Goal: Information Seeking & Learning: Learn about a topic

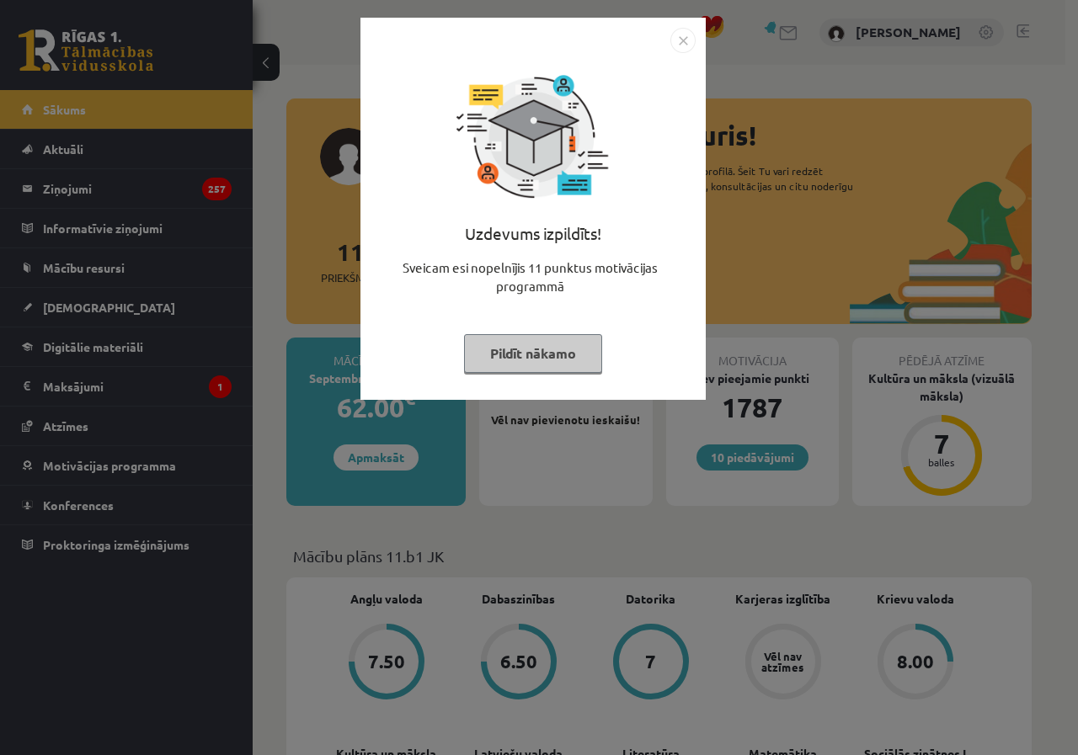
click at [556, 352] on button "Pildīt nākamo" at bounding box center [533, 353] width 138 height 39
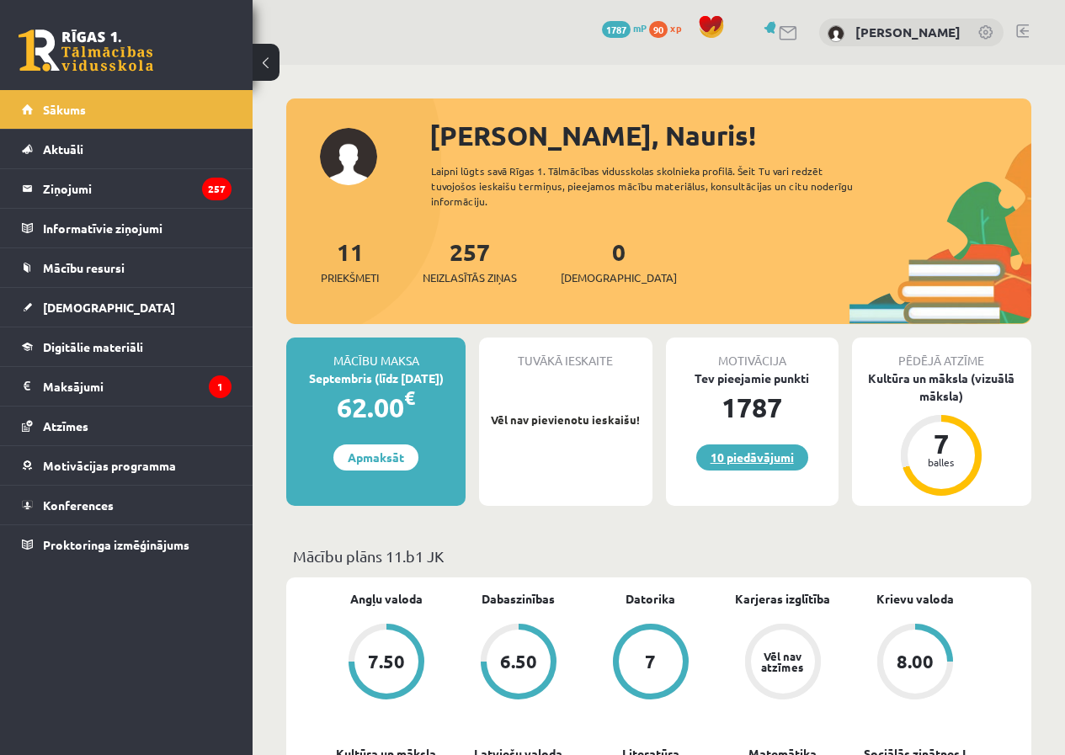
click at [776, 466] on link "10 piedāvājumi" at bounding box center [752, 458] width 112 height 26
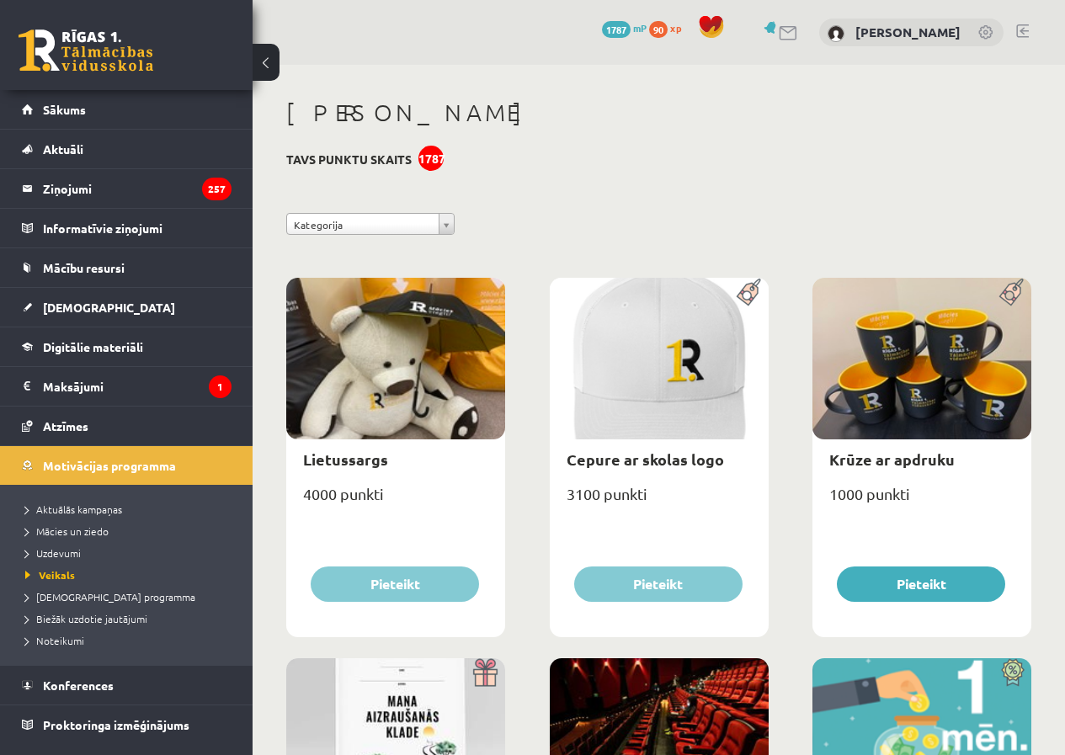
drag, startPoint x: 1063, startPoint y: 151, endPoint x: 1064, endPoint y: 219, distance: 68.2
click at [1064, 205] on html "0 Dāvanas 1787 mP 90 xp [PERSON_NAME] Sākums Aktuāli Kā mācīties eSKOLĀ Kontakt…" at bounding box center [532, 377] width 1065 height 755
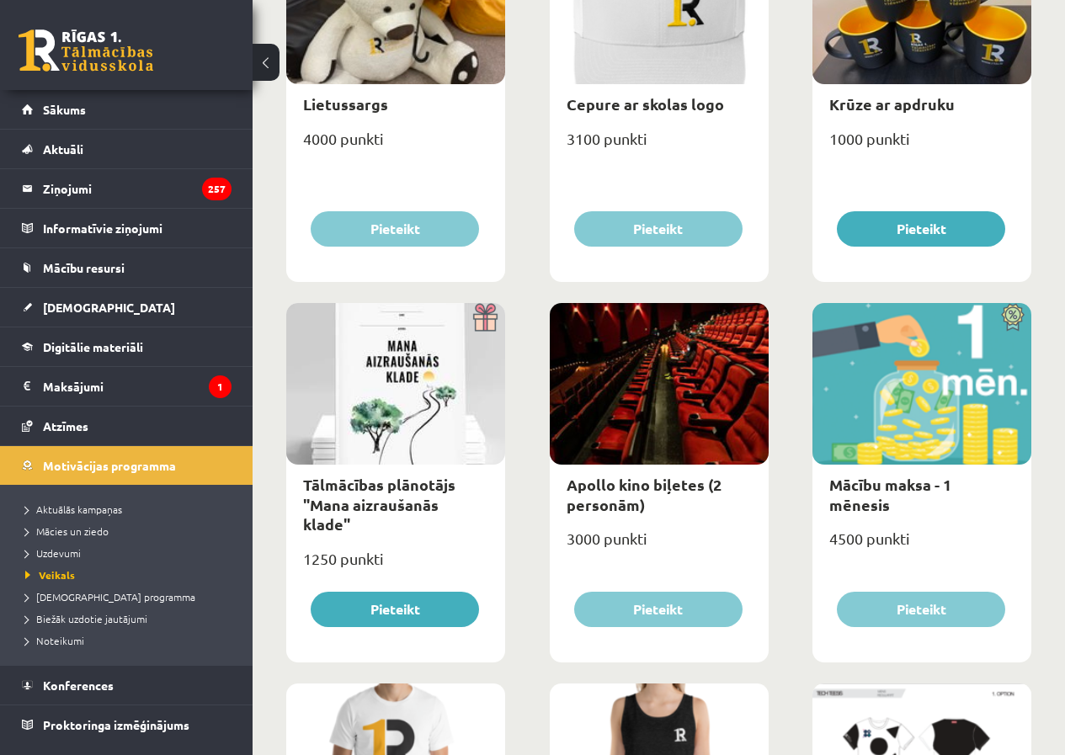
drag, startPoint x: 1042, startPoint y: 204, endPoint x: 1076, endPoint y: 67, distance: 141.5
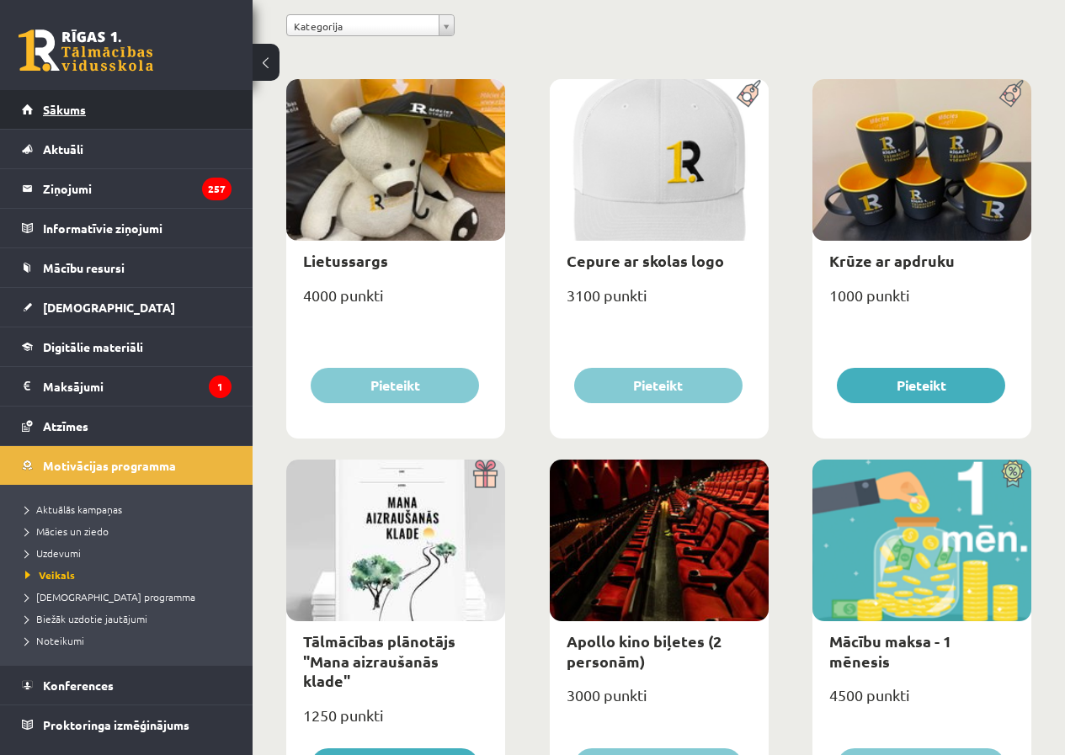
click at [127, 110] on link "Sākums" at bounding box center [127, 109] width 210 height 39
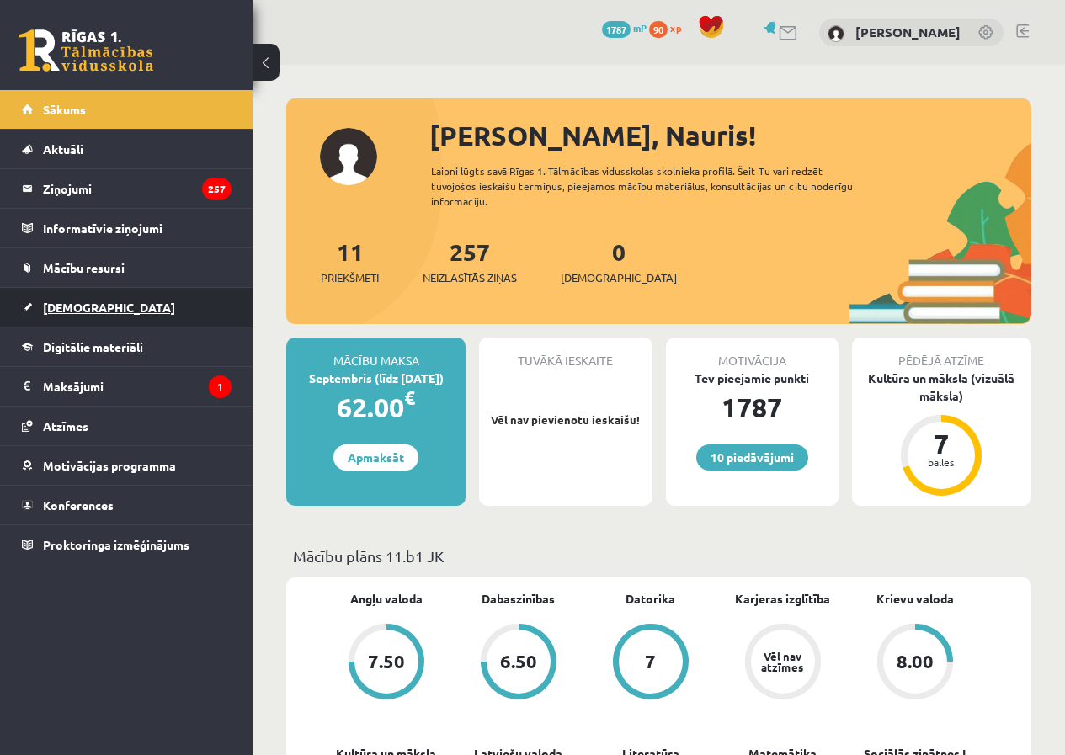
click at [109, 306] on link "[DEMOGRAPHIC_DATA]" at bounding box center [127, 307] width 210 height 39
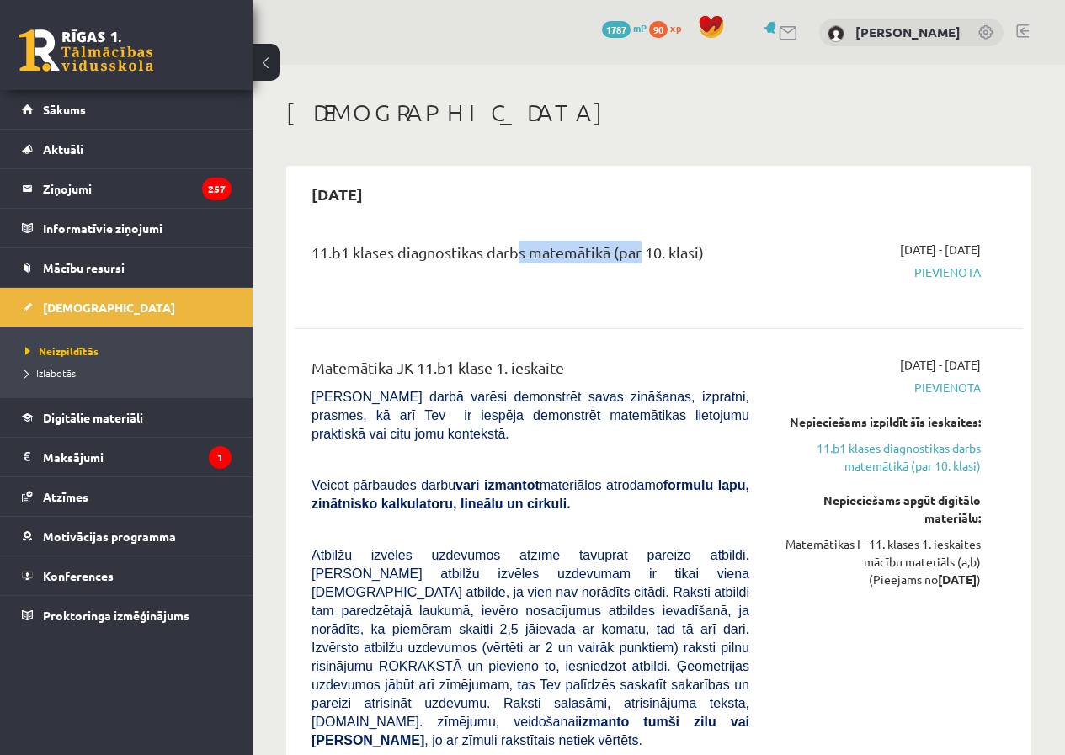
drag, startPoint x: 517, startPoint y: 256, endPoint x: 627, endPoint y: 280, distance: 112.0
click at [628, 280] on div "11.b1 klases diagnostikas darbs matemātikā (par 10. klasi)" at bounding box center [530, 271] width 463 height 61
click at [627, 280] on div "11.b1 klases diagnostikas darbs matemātikā (par 10. klasi)" at bounding box center [530, 271] width 463 height 61
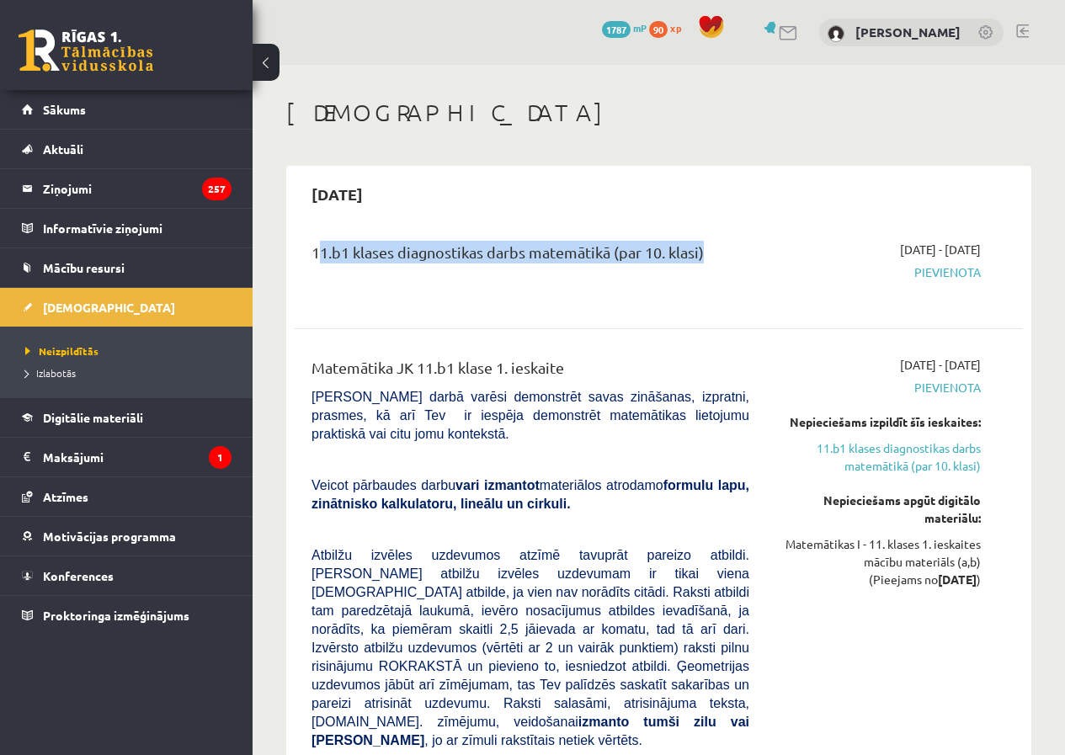
click at [627, 280] on div "11.b1 klases diagnostikas darbs matemātikā (par 10. klasi)" at bounding box center [530, 271] width 463 height 61
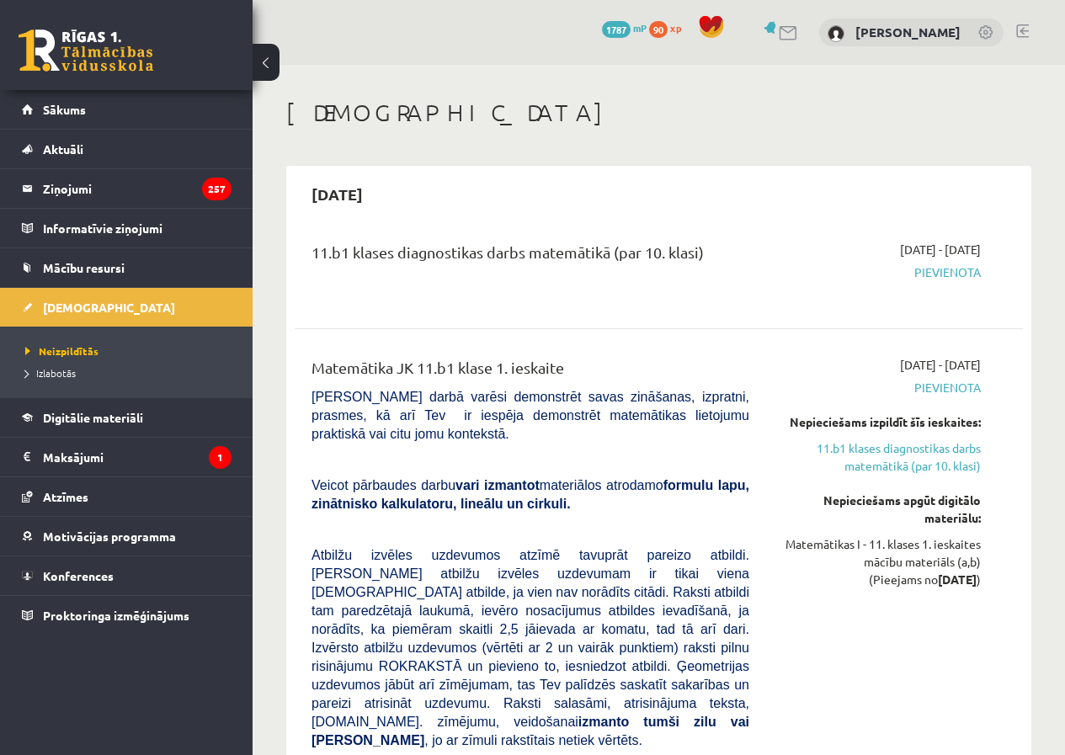
drag, startPoint x: 866, startPoint y: 269, endPoint x: 920, endPoint y: 266, distance: 54.8
click at [898, 262] on div "2025-10-16 - 2025-10-31 Pievienota" at bounding box center [878, 271] width 232 height 61
click at [939, 267] on span "Pievienota" at bounding box center [878, 273] width 206 height 18
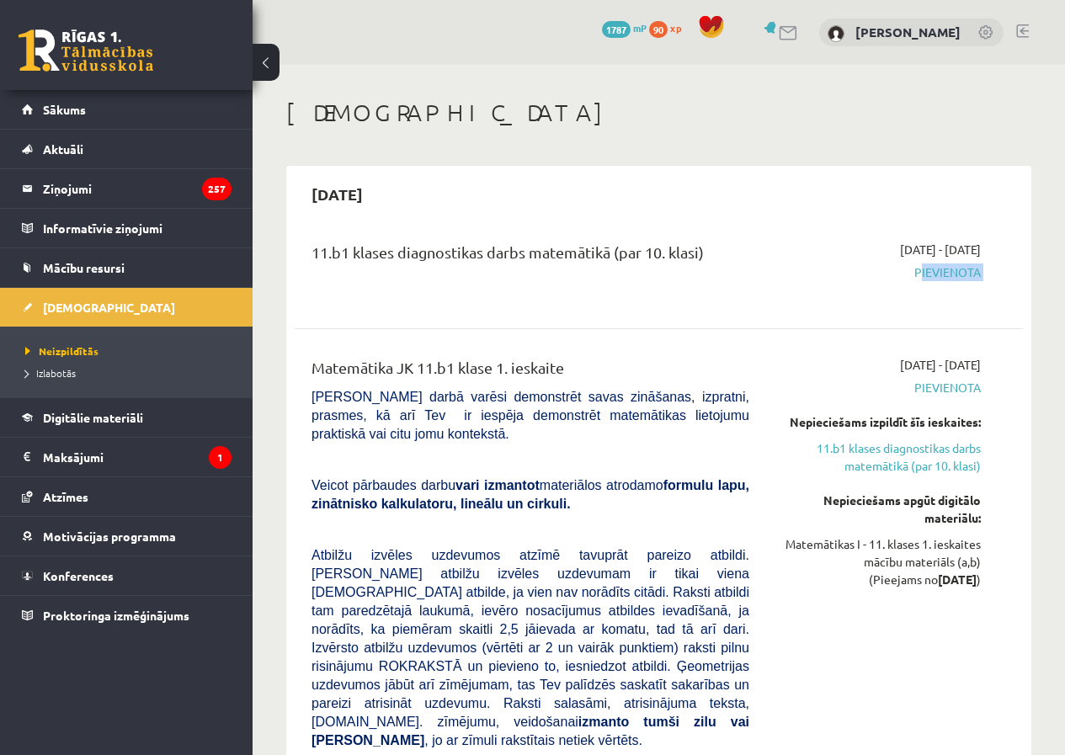
click at [939, 267] on span "Pievienota" at bounding box center [878, 273] width 206 height 18
click at [939, 284] on div "2025-10-16 - 2025-10-31 Pievienota" at bounding box center [878, 271] width 232 height 61
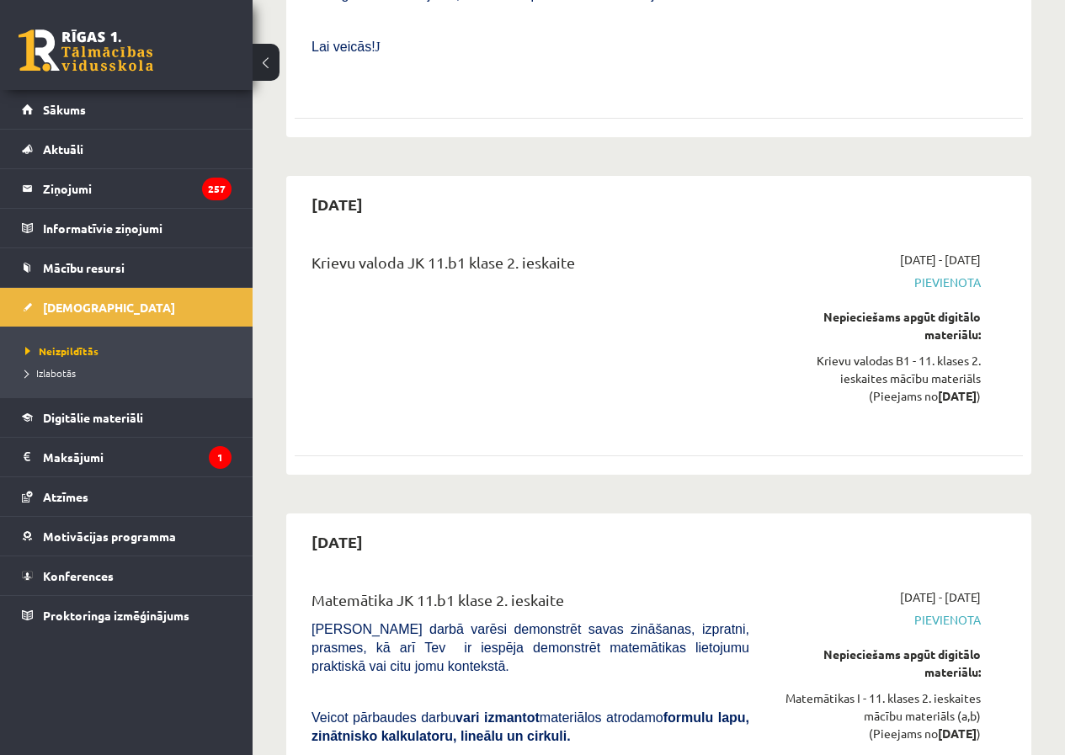
drag, startPoint x: 610, startPoint y: 403, endPoint x: 684, endPoint y: 408, distance: 74.3
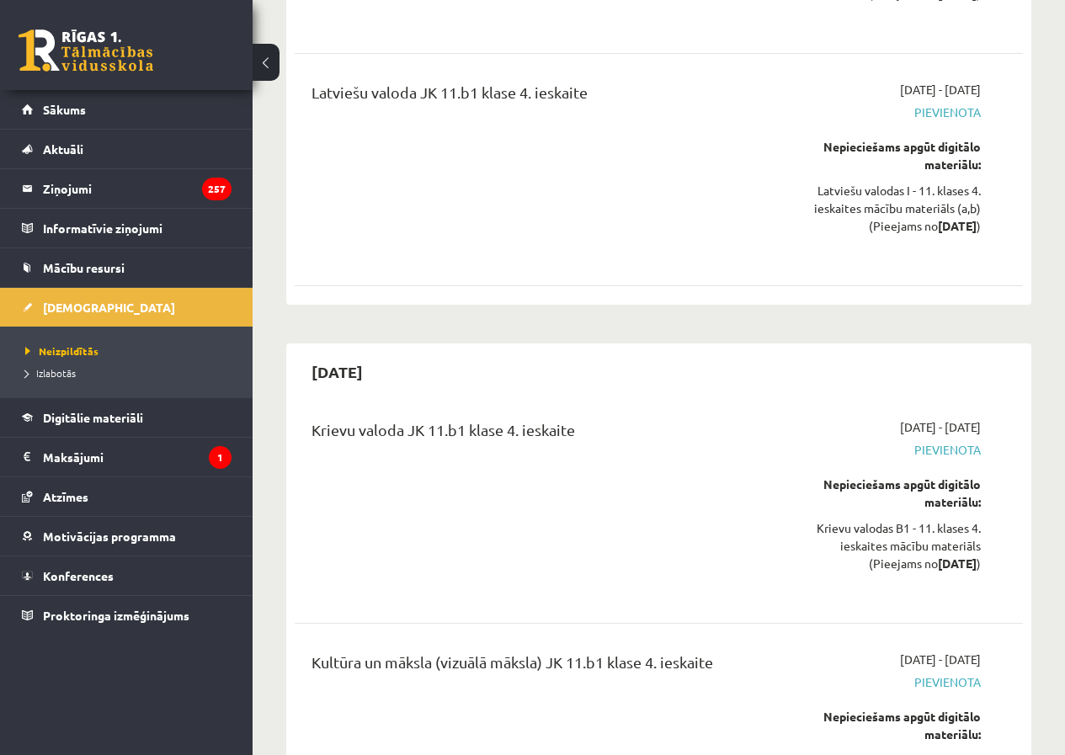
scroll to position [6577, 0]
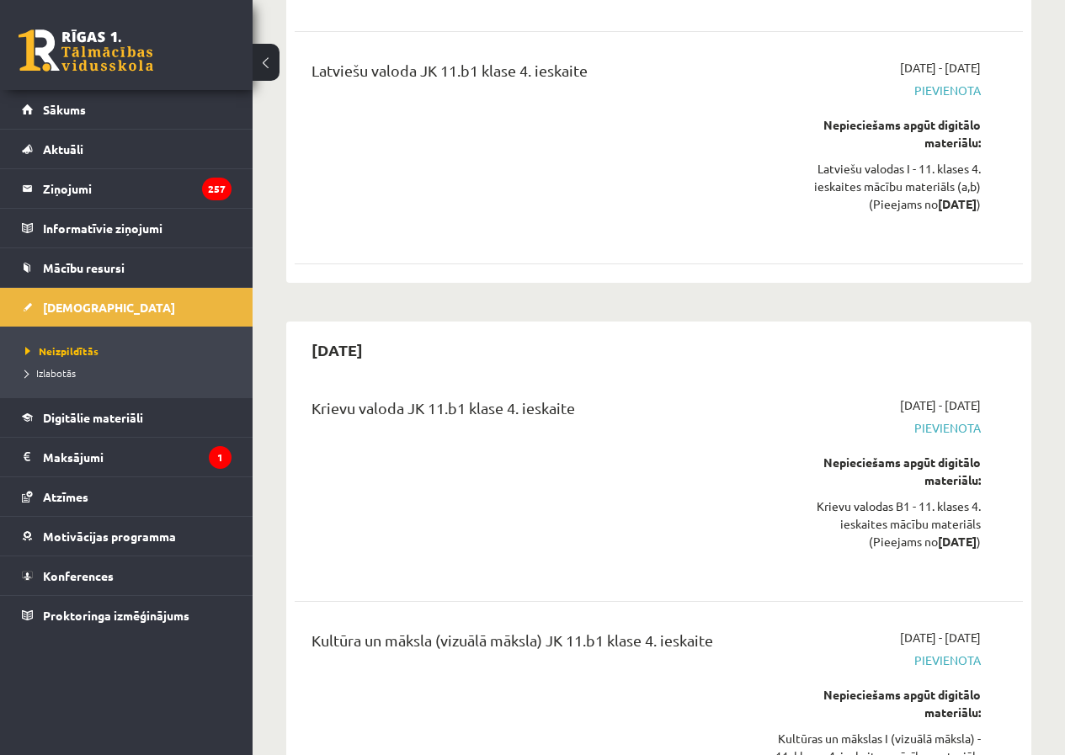
drag, startPoint x: 431, startPoint y: 298, endPoint x: 636, endPoint y: 381, distance: 221.0
drag, startPoint x: 547, startPoint y: 454, endPoint x: 650, endPoint y: 539, distance: 133.4
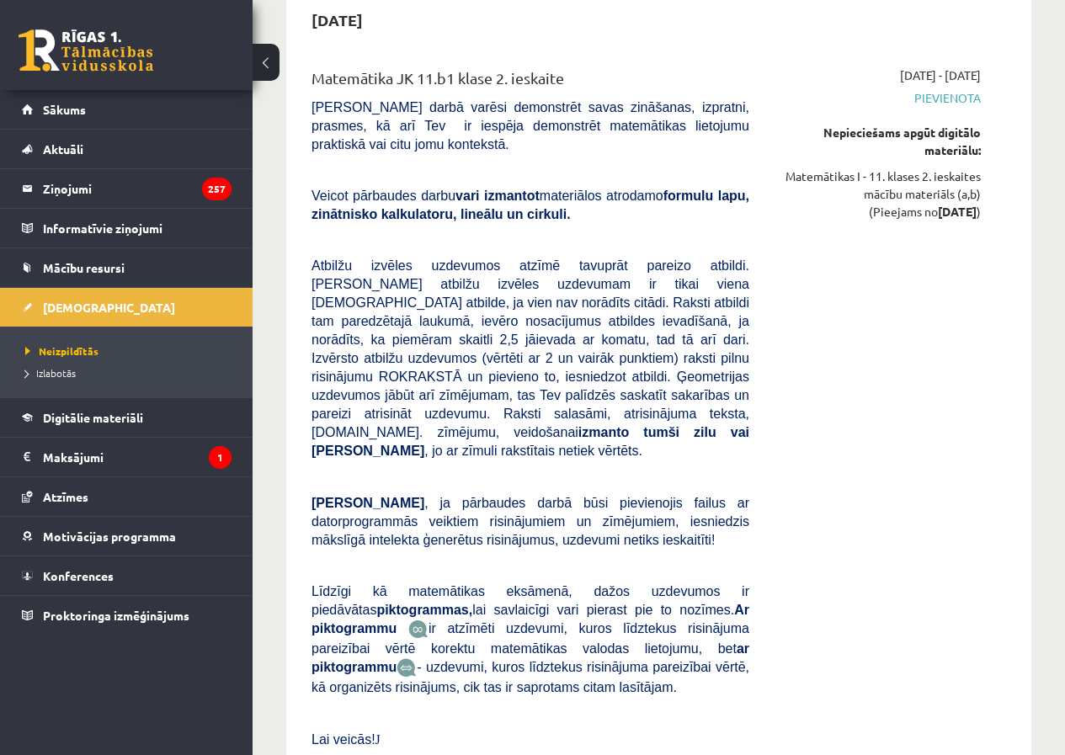
scroll to position [0, 0]
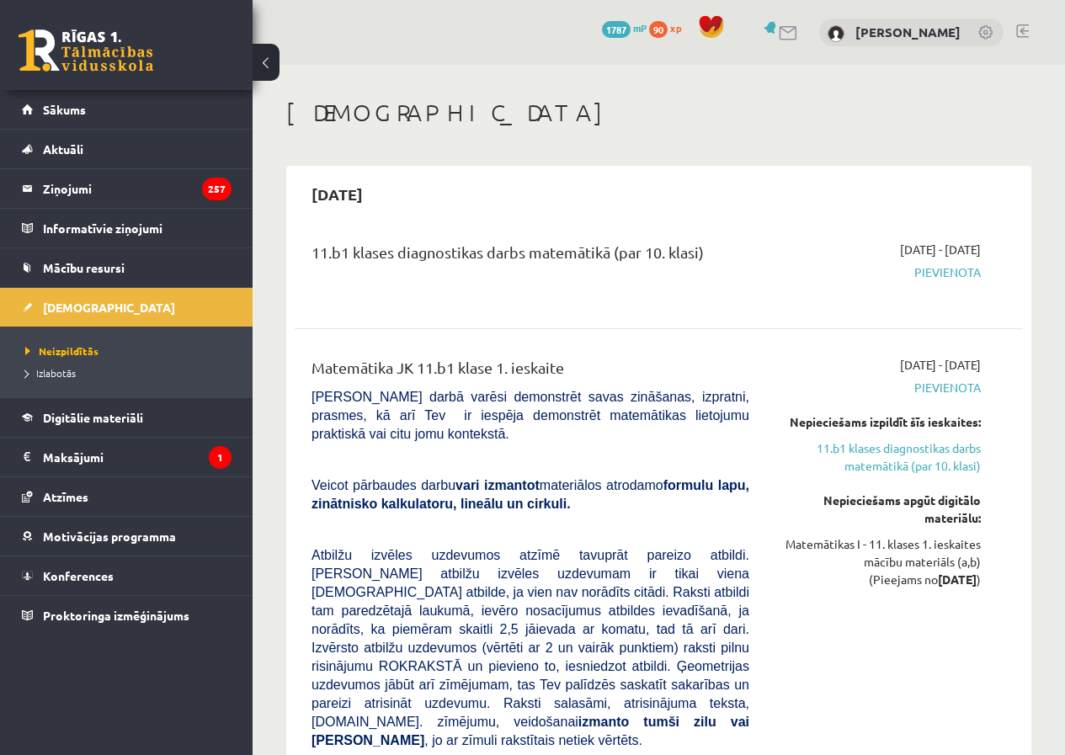
drag, startPoint x: 568, startPoint y: 539, endPoint x: 644, endPoint y: 141, distance: 404.8
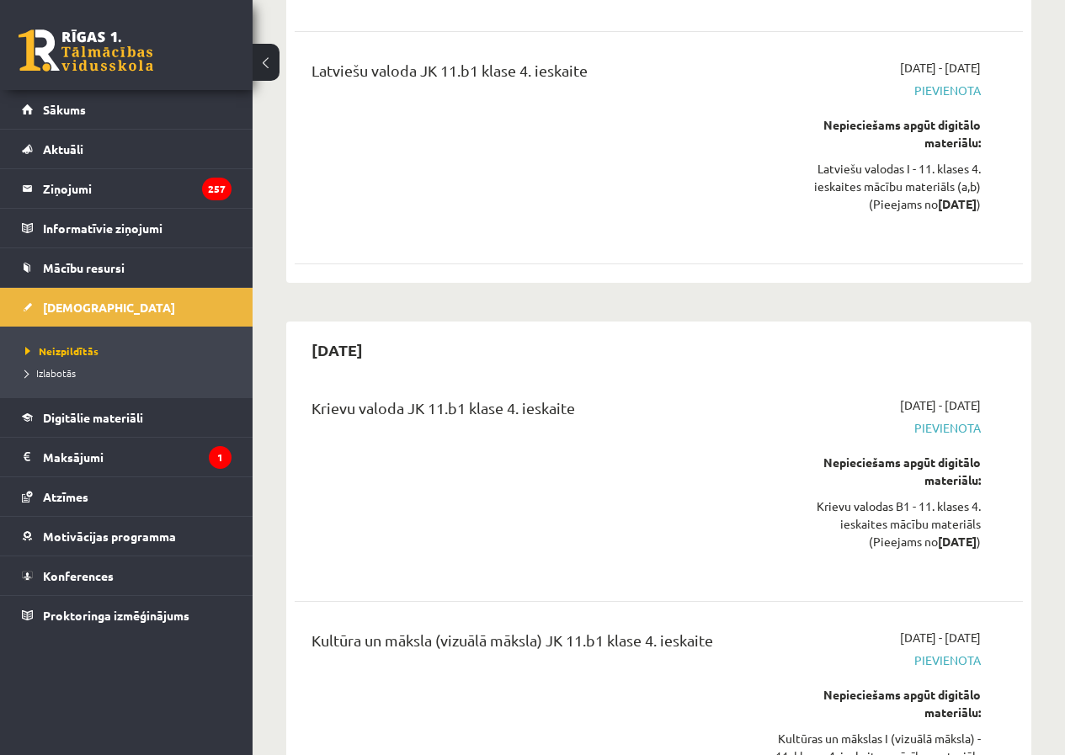
drag, startPoint x: 721, startPoint y: 152, endPoint x: 733, endPoint y: 452, distance: 300.1
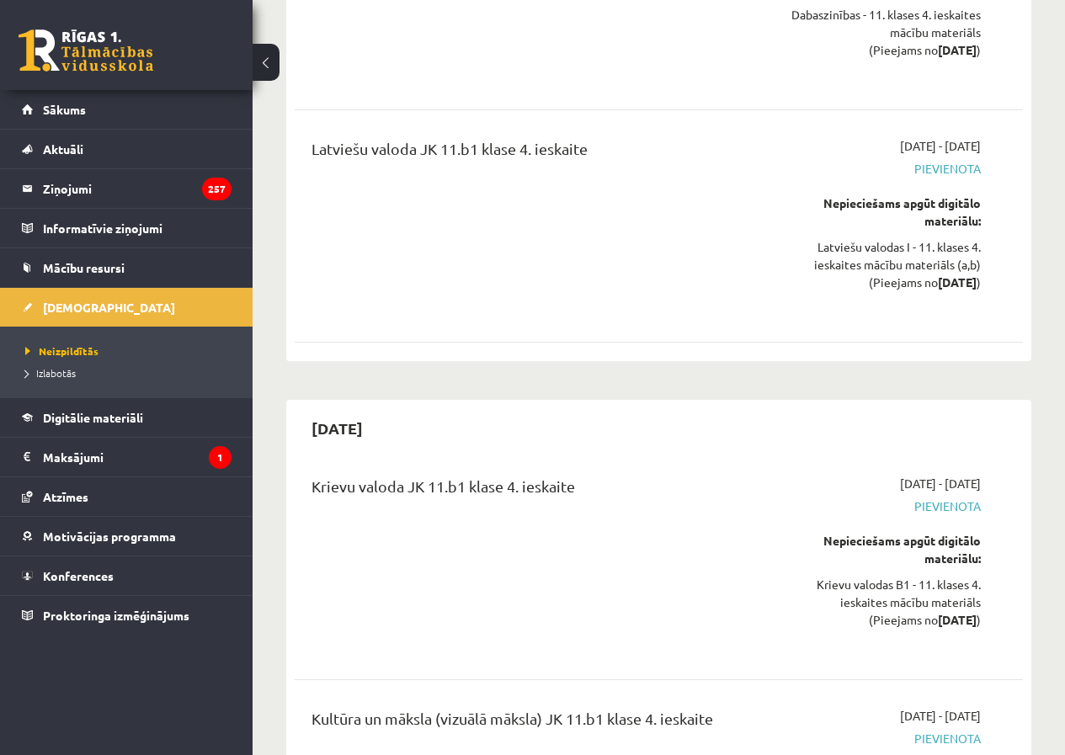
scroll to position [6493, 0]
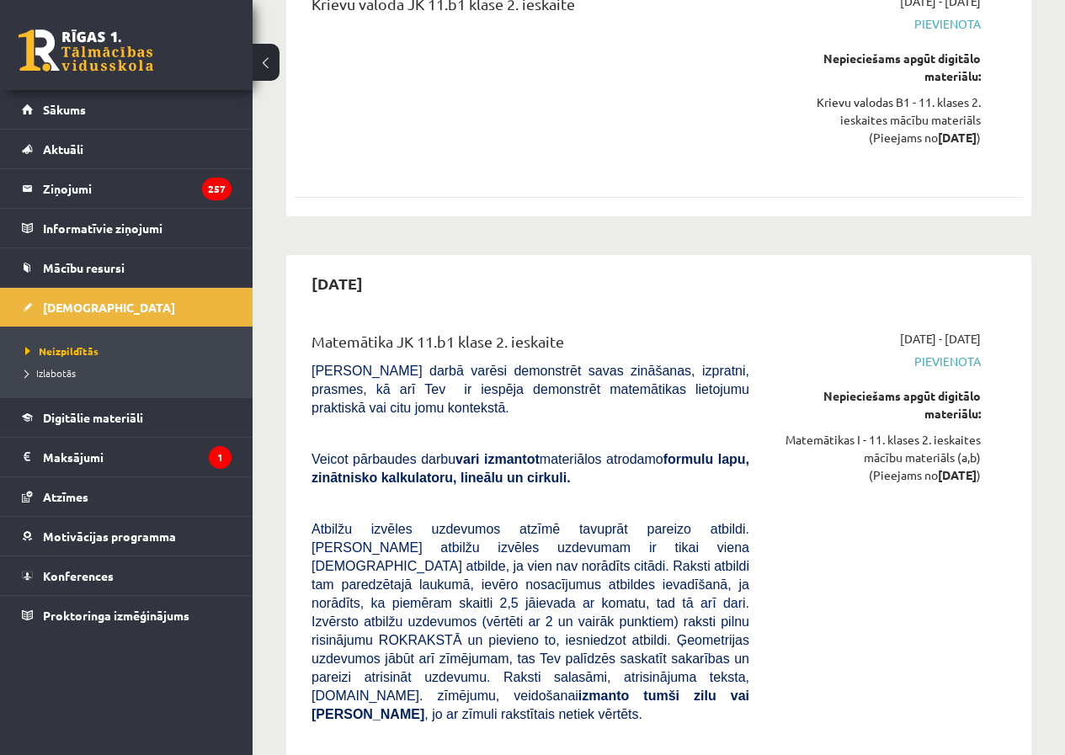
drag, startPoint x: 701, startPoint y: 606, endPoint x: 739, endPoint y: 547, distance: 70.8
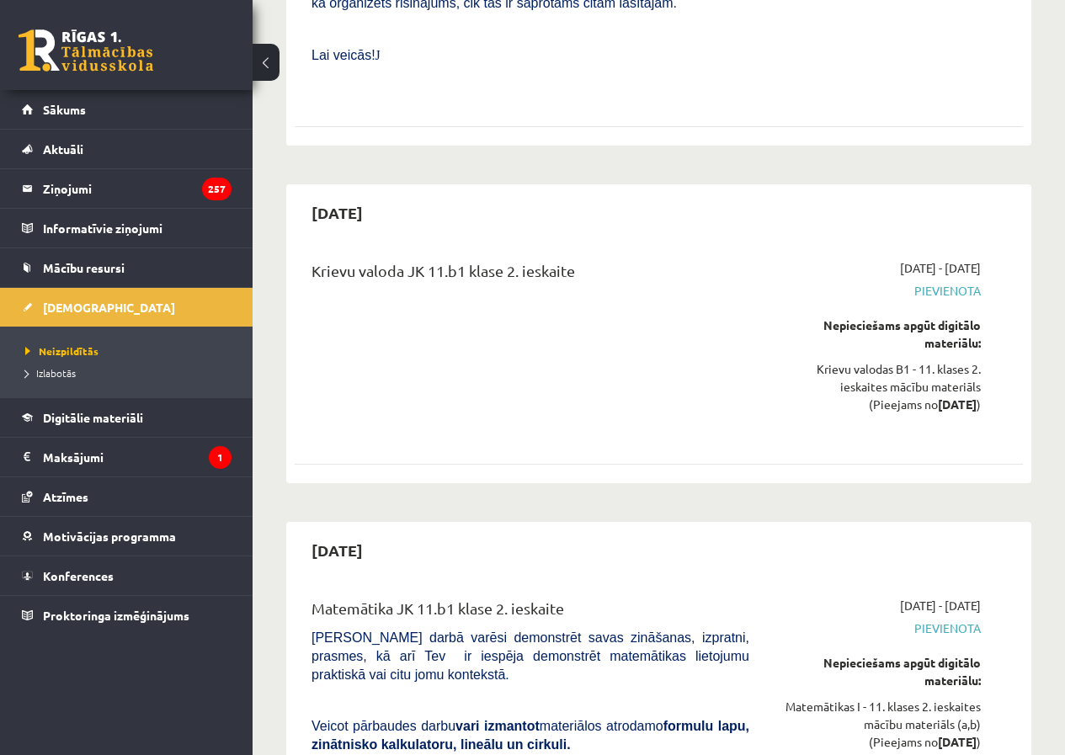
drag, startPoint x: 775, startPoint y: 370, endPoint x: 768, endPoint y: 356, distance: 15.1
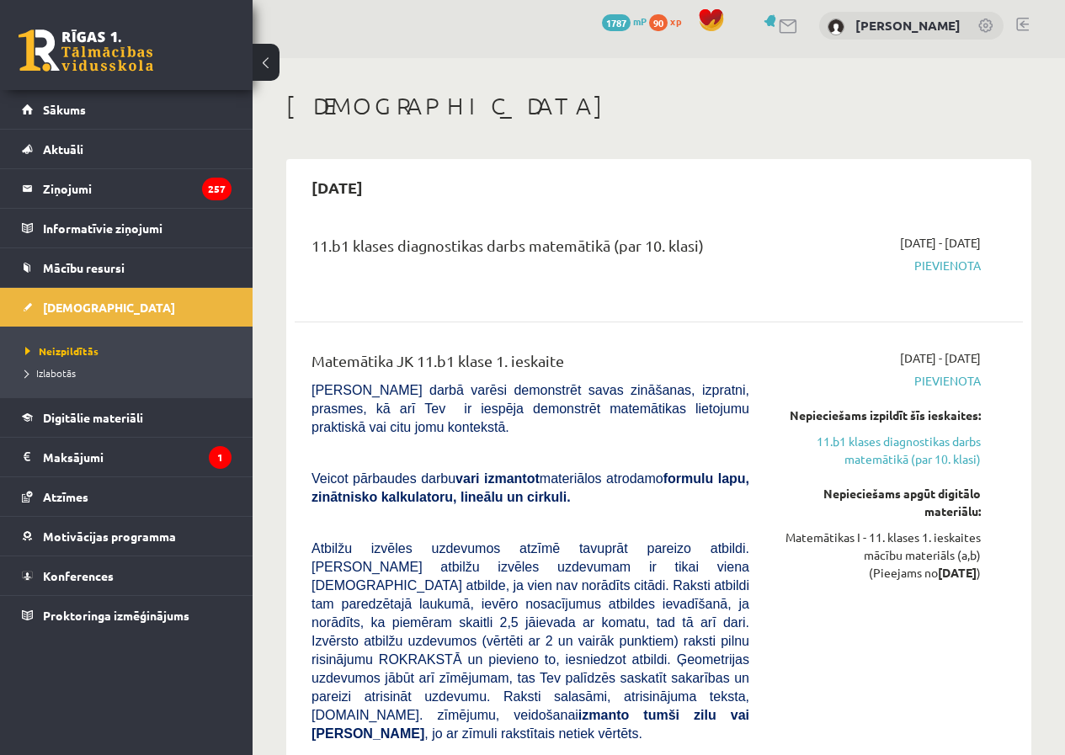
scroll to position [0, 0]
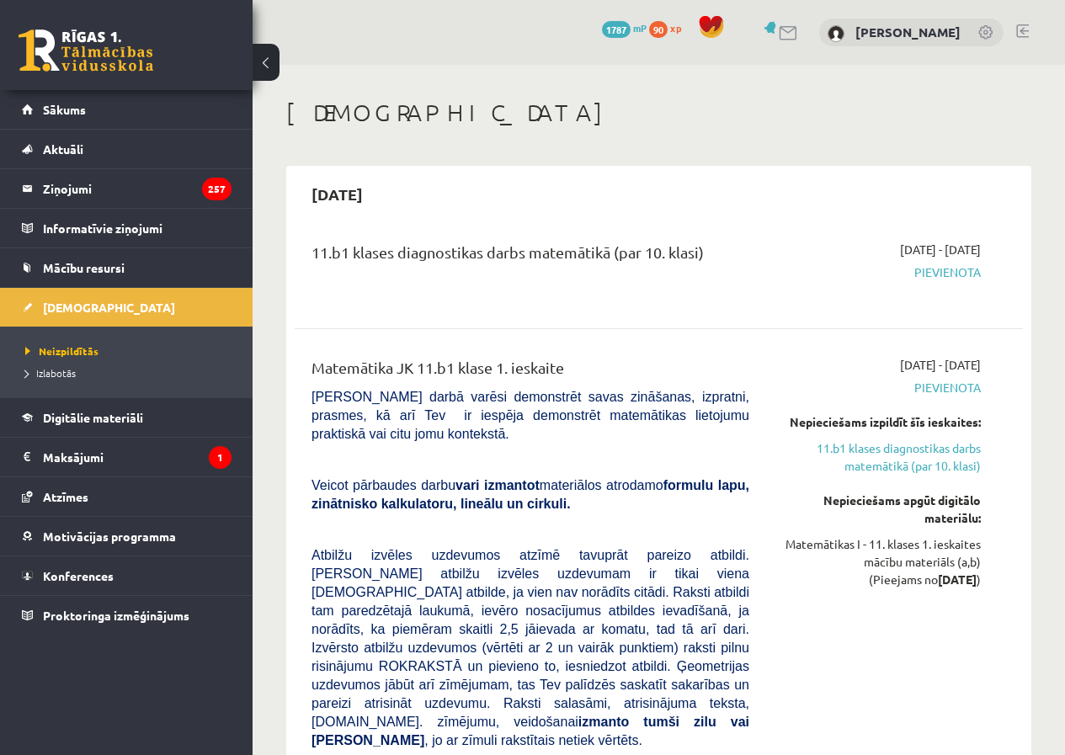
drag, startPoint x: 747, startPoint y: 362, endPoint x: 772, endPoint y: 317, distance: 51.3
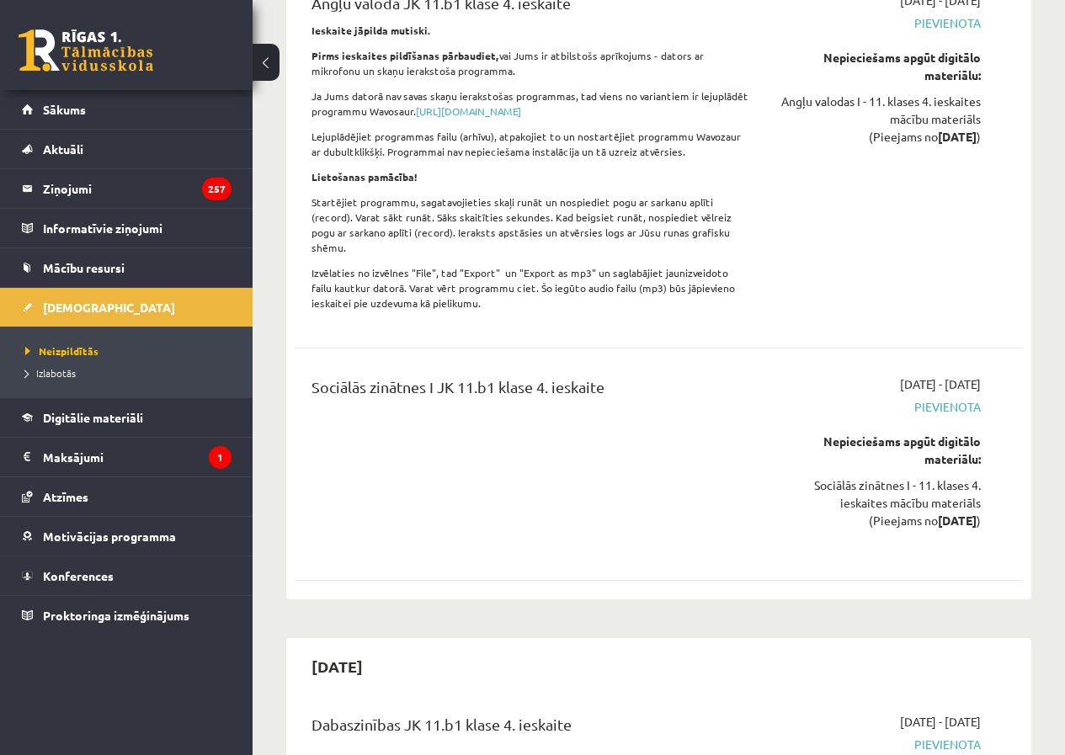
scroll to position [6577, 0]
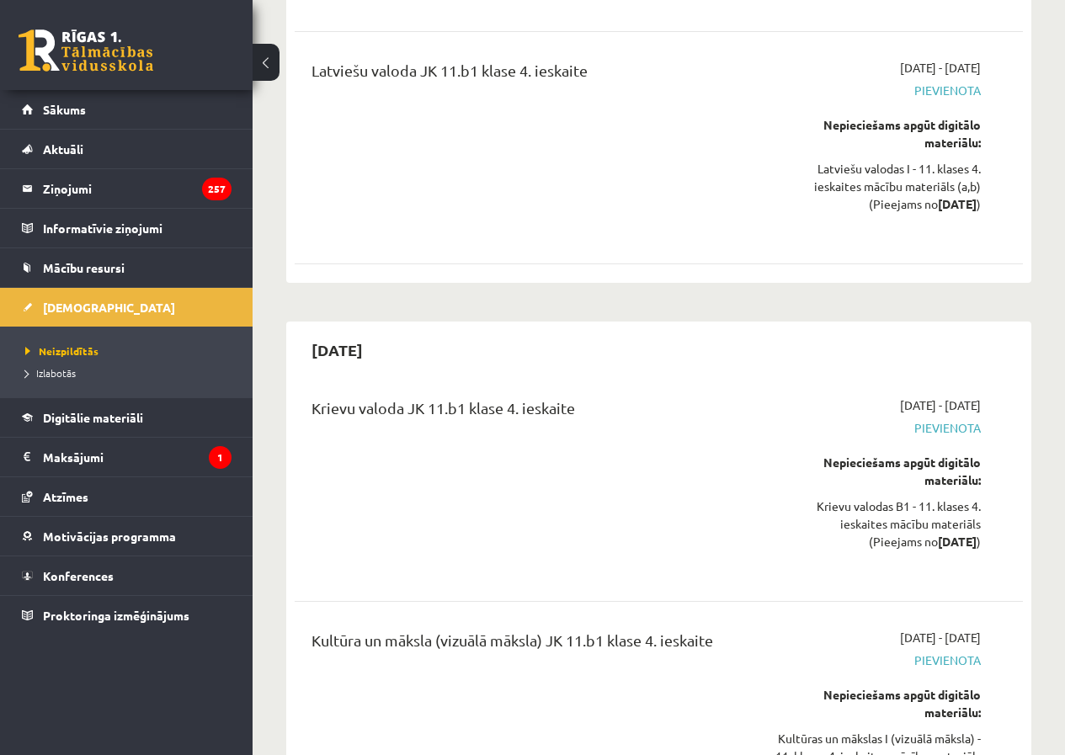
drag, startPoint x: 294, startPoint y: 101, endPoint x: 355, endPoint y: 344, distance: 251.0
click at [69, 369] on span "Izlabotās" at bounding box center [50, 372] width 51 height 13
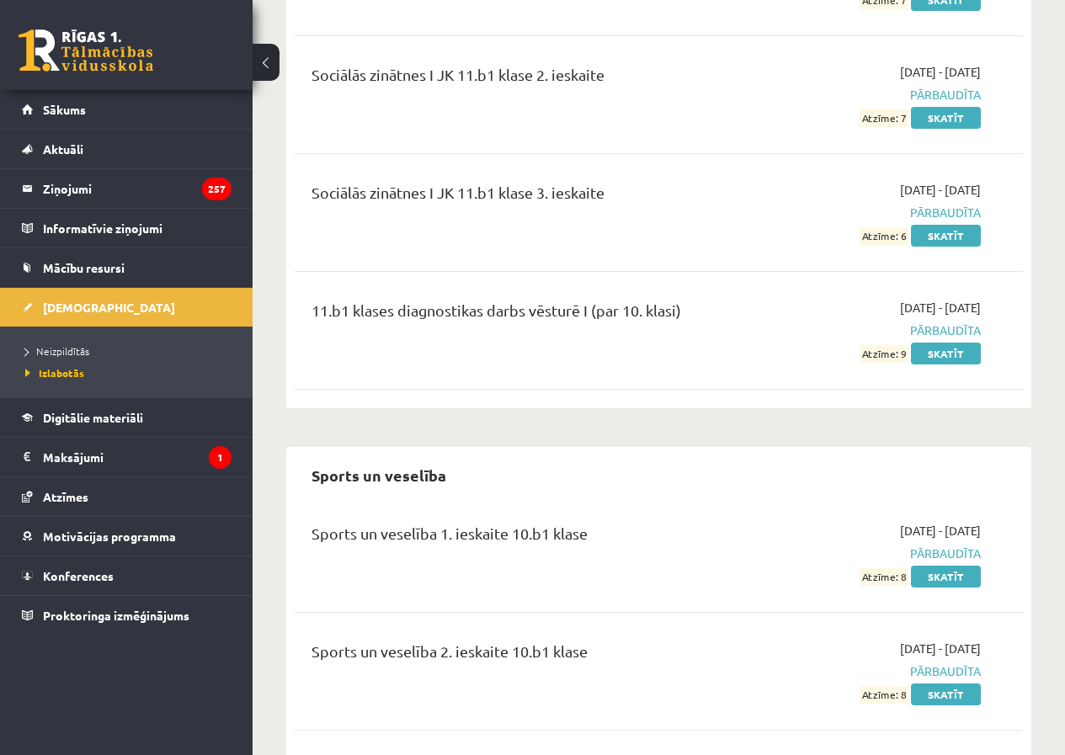
scroll to position [12725, 0]
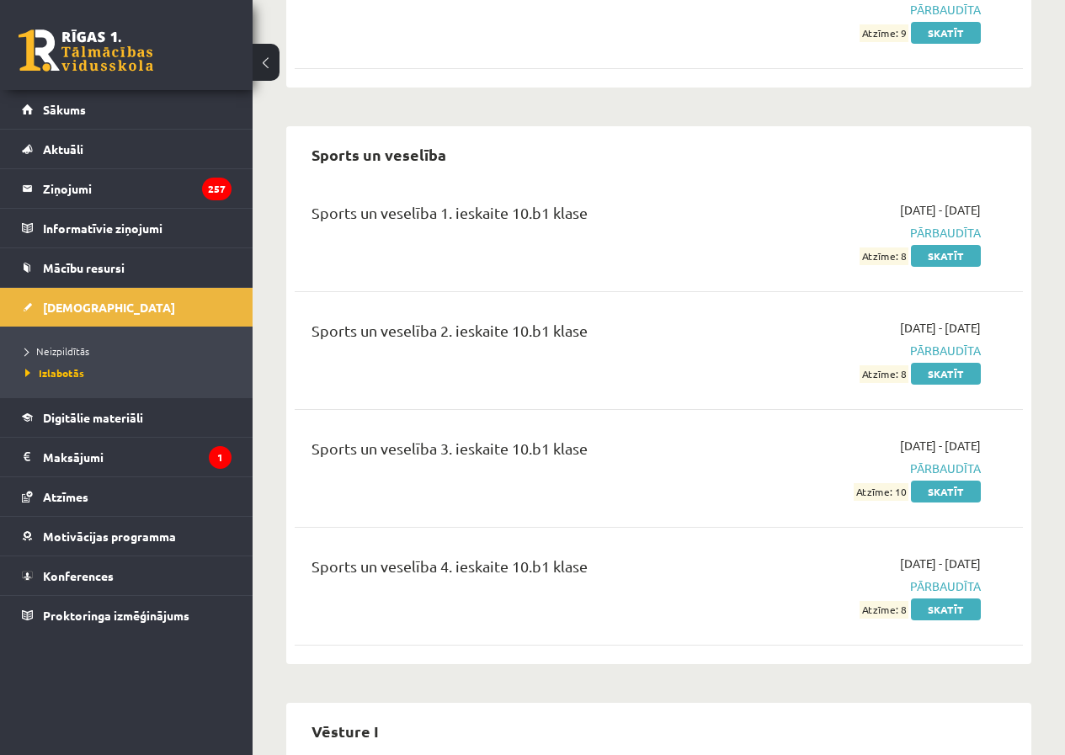
drag, startPoint x: 573, startPoint y: 327, endPoint x: 573, endPoint y: 463, distance: 136.4
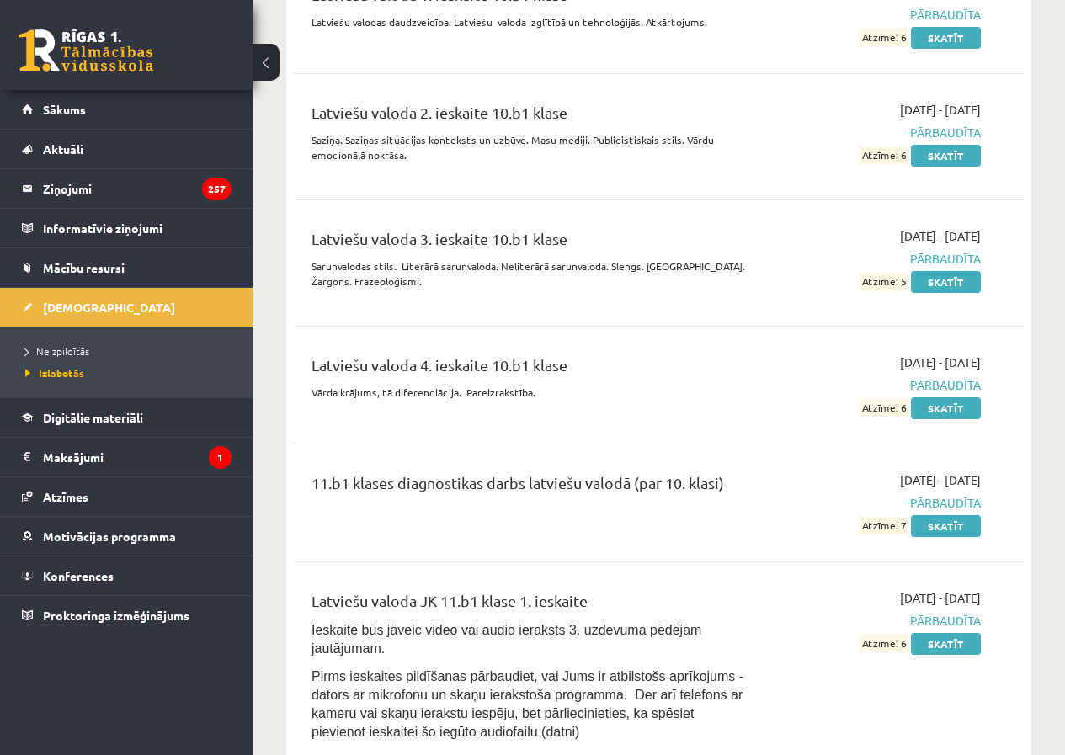
drag, startPoint x: 573, startPoint y: 463, endPoint x: 467, endPoint y: 84, distance: 393.5
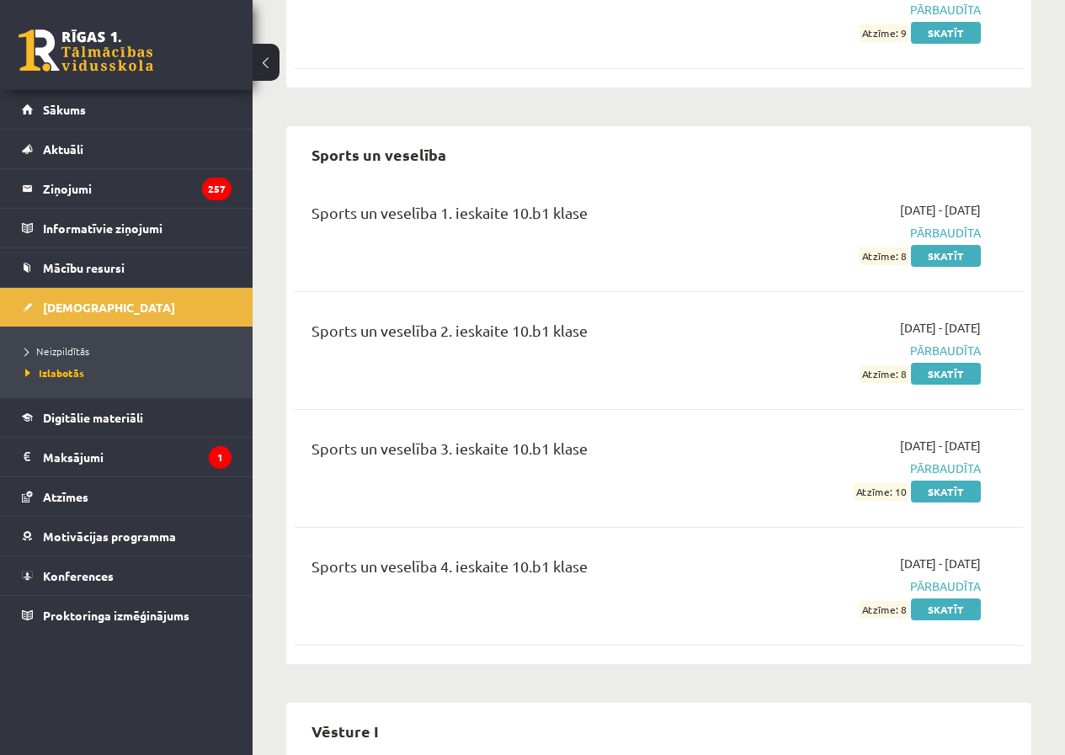
drag, startPoint x: 651, startPoint y: 324, endPoint x: 654, endPoint y: 648, distance: 323.4
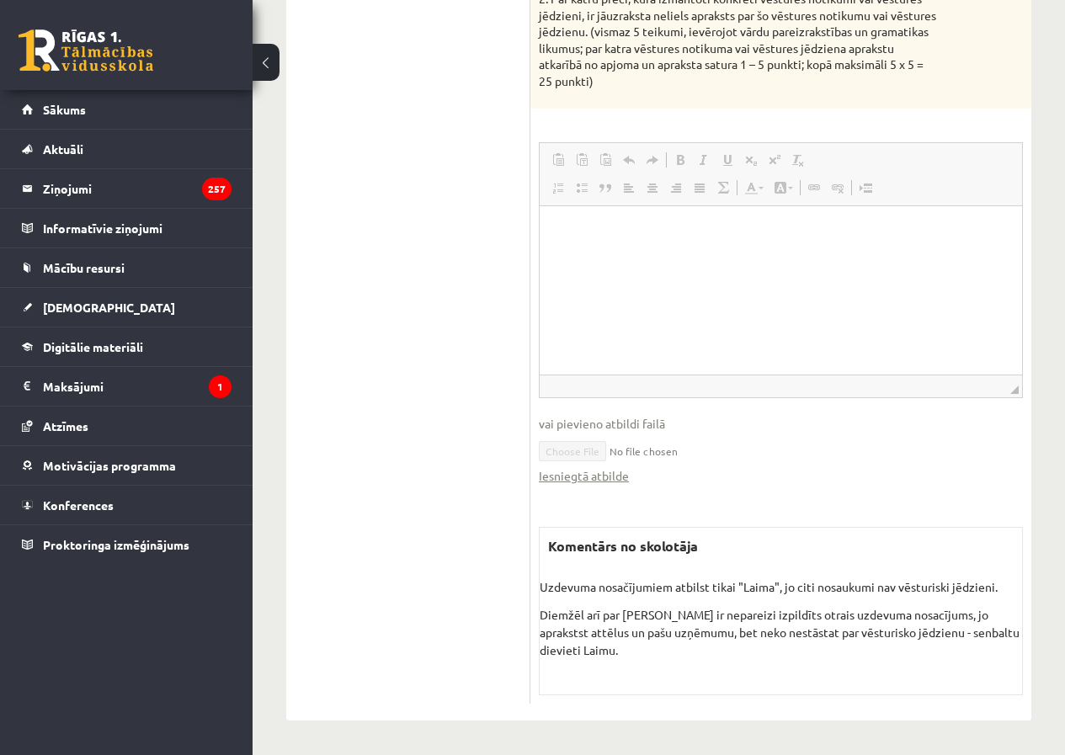
scroll to position [1271, 0]
drag, startPoint x: 1250, startPoint y: 507, endPoint x: 696, endPoint y: 309, distance: 588.4
drag, startPoint x: 788, startPoint y: 506, endPoint x: 787, endPoint y: 583, distance: 76.6
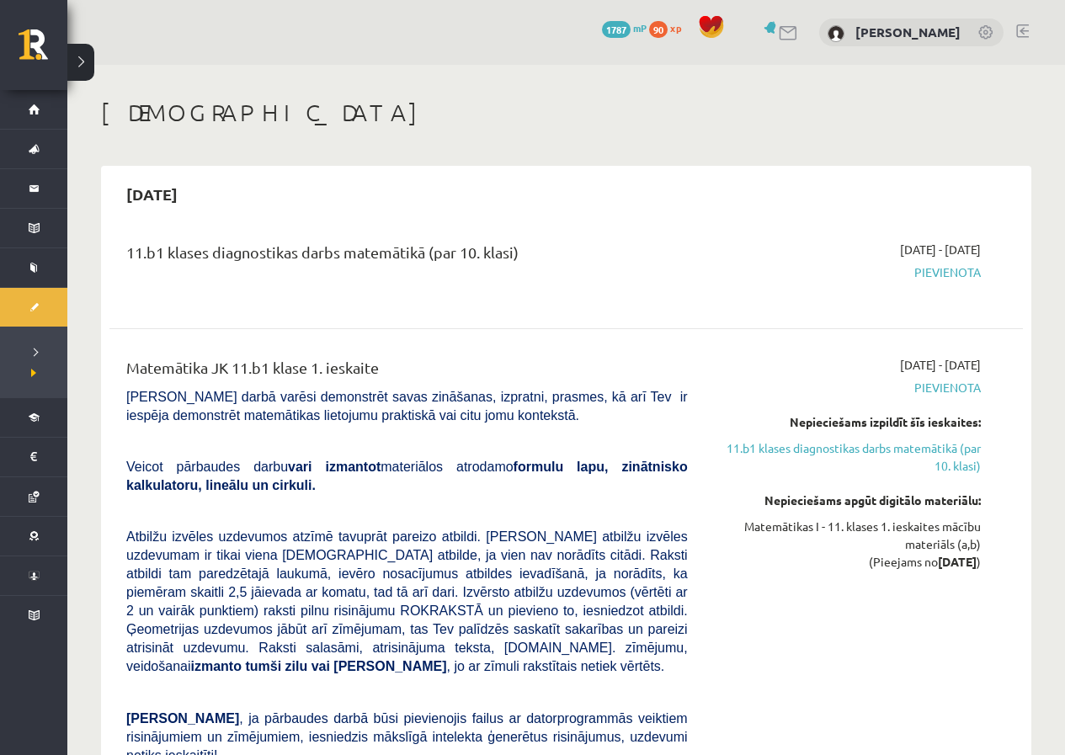
scroll to position [5887, 0]
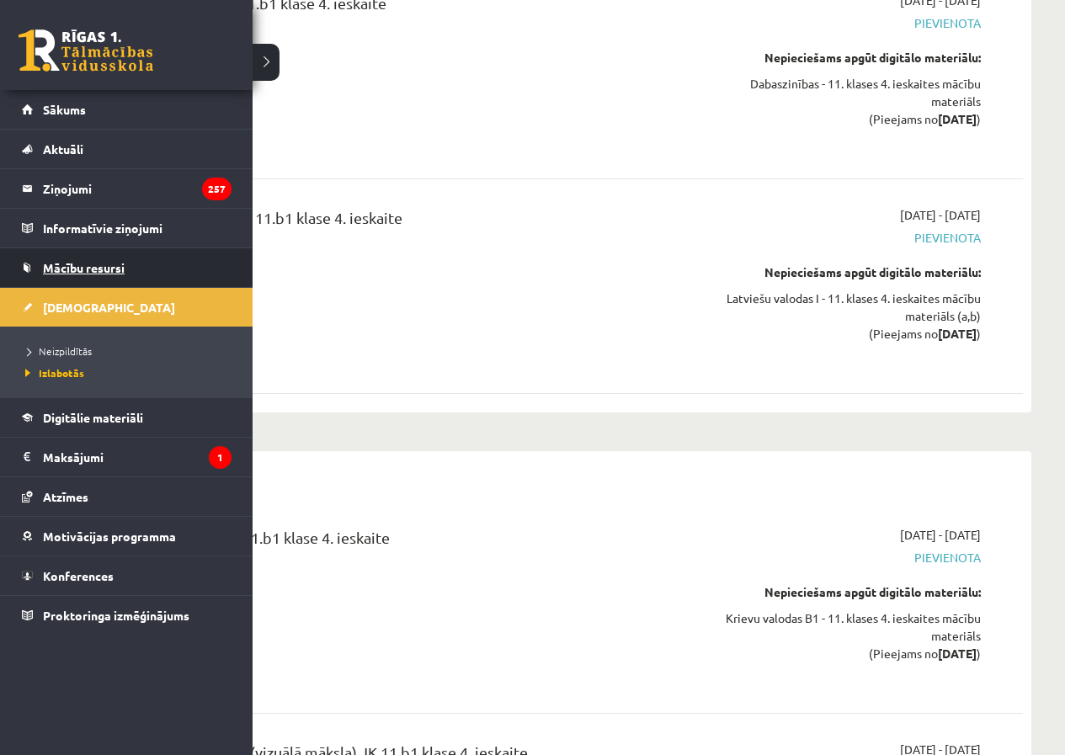
click at [182, 274] on link "Mācību resursi" at bounding box center [127, 267] width 210 height 39
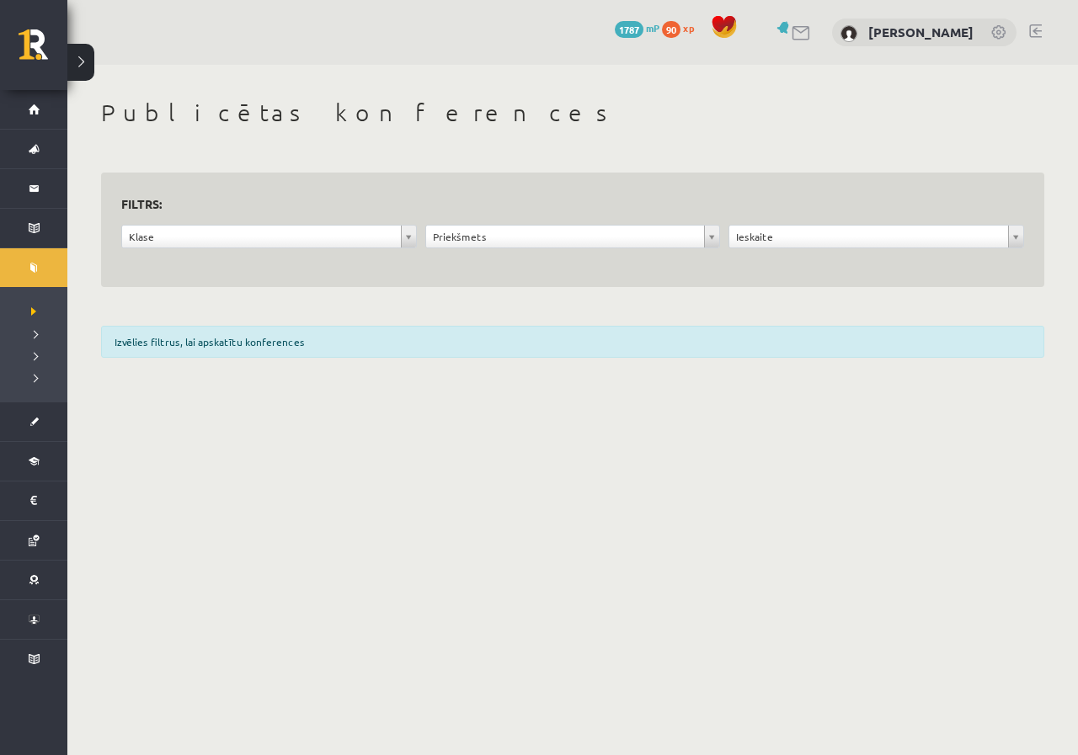
drag, startPoint x: 406, startPoint y: 195, endPoint x: 400, endPoint y: 255, distance: 60.1
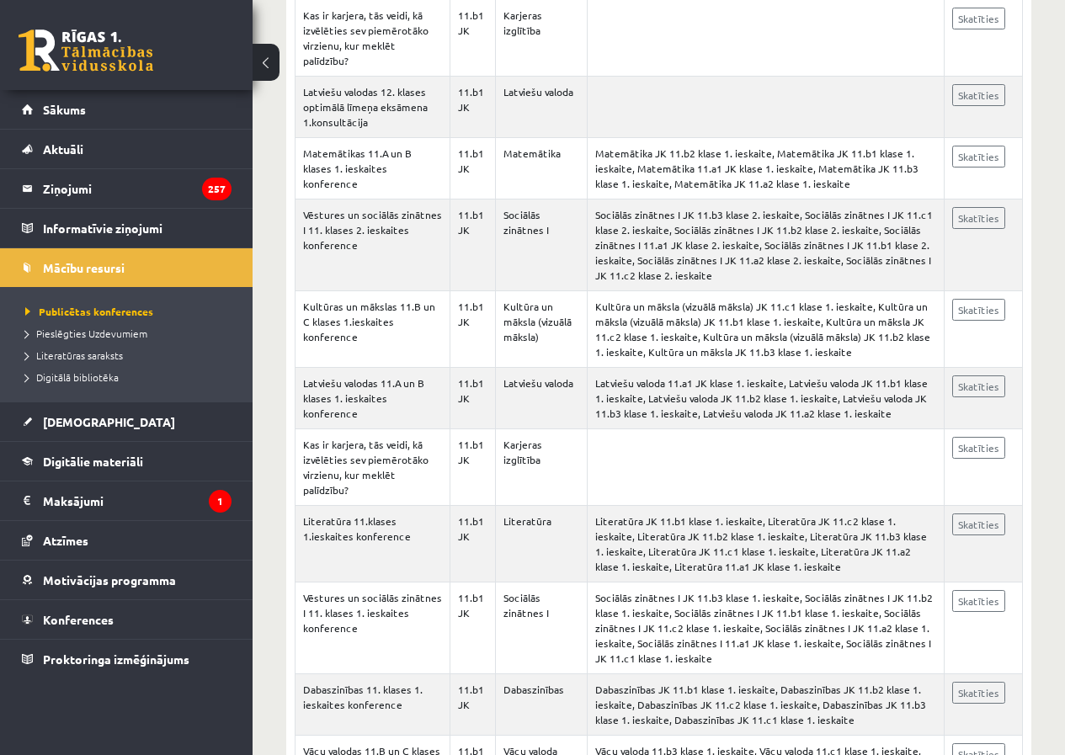
scroll to position [4883, 0]
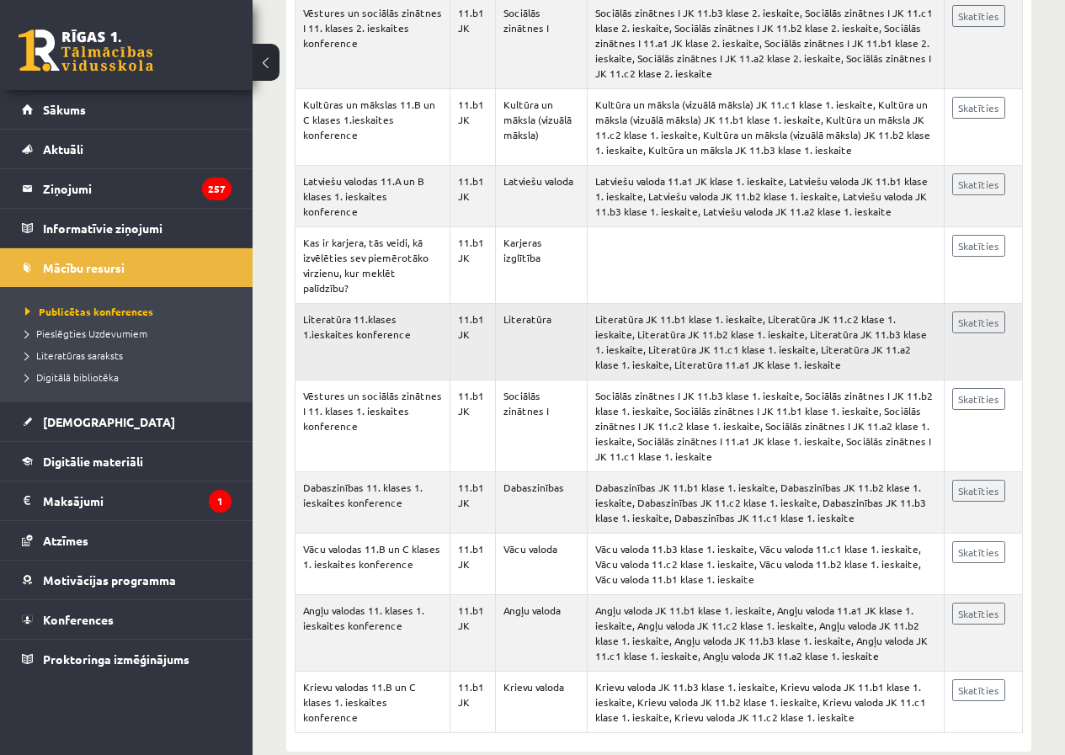
drag, startPoint x: 1016, startPoint y: 184, endPoint x: 978, endPoint y: 331, distance: 151.6
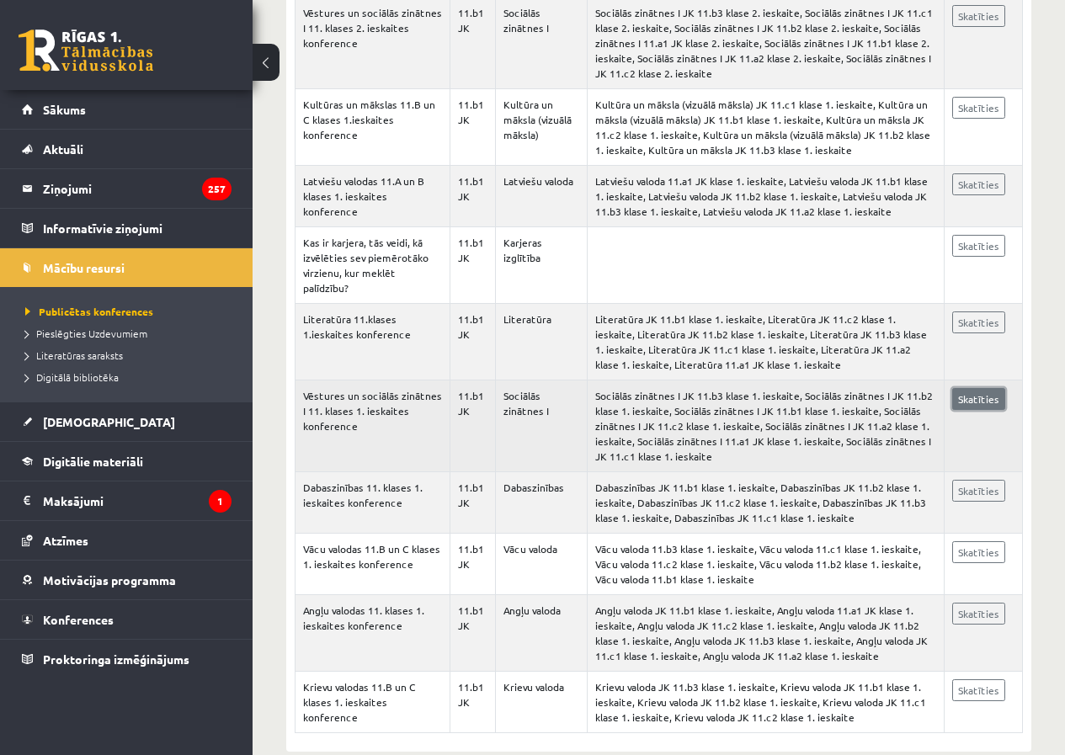
click at [987, 388] on link "Skatīties" at bounding box center [978, 399] width 53 height 22
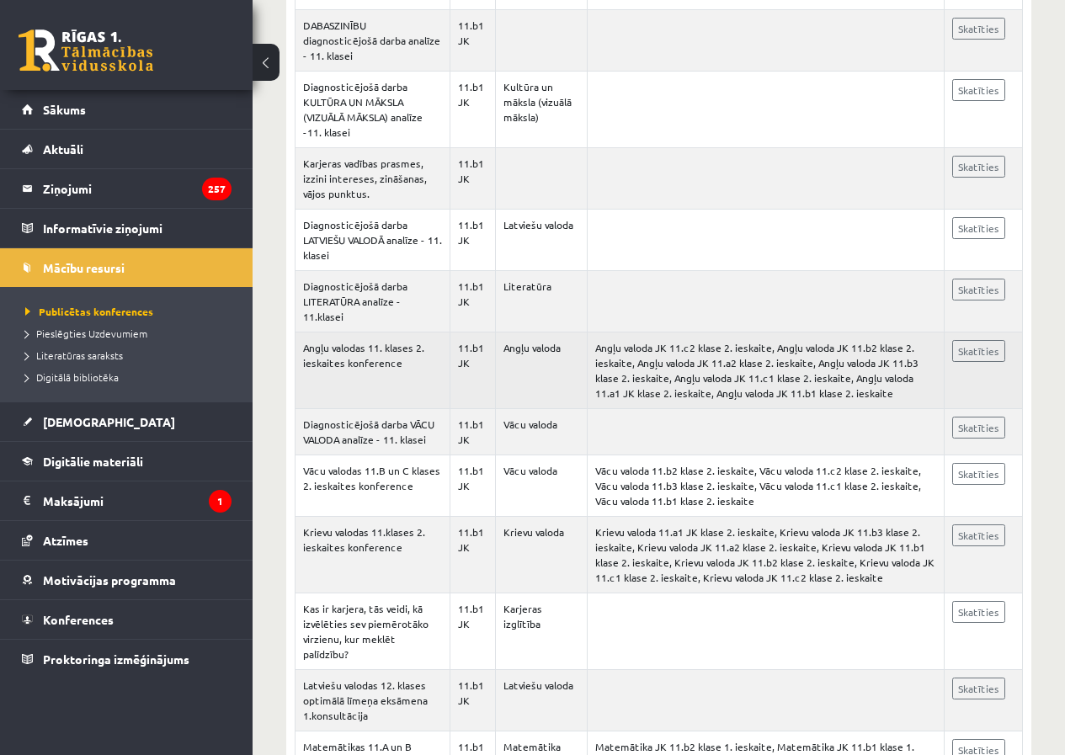
drag, startPoint x: 756, startPoint y: 253, endPoint x: 743, endPoint y: 185, distance: 69.5
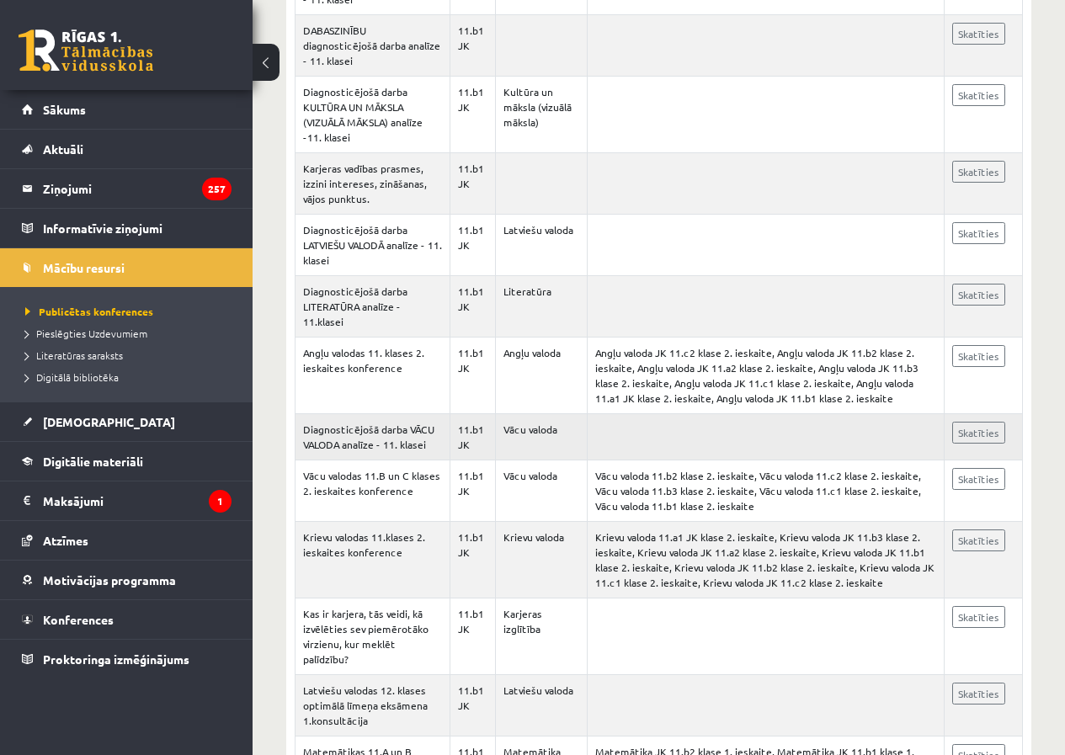
scroll to position [4094, 0]
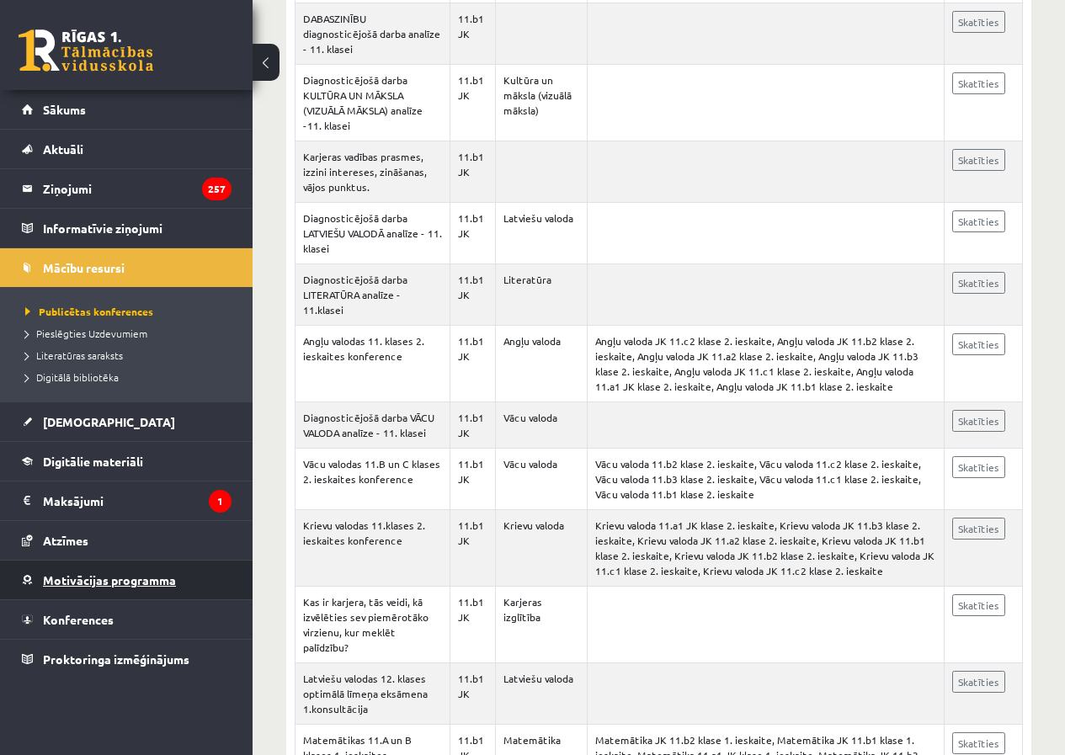
click at [188, 589] on link "Motivācijas programma" at bounding box center [127, 580] width 210 height 39
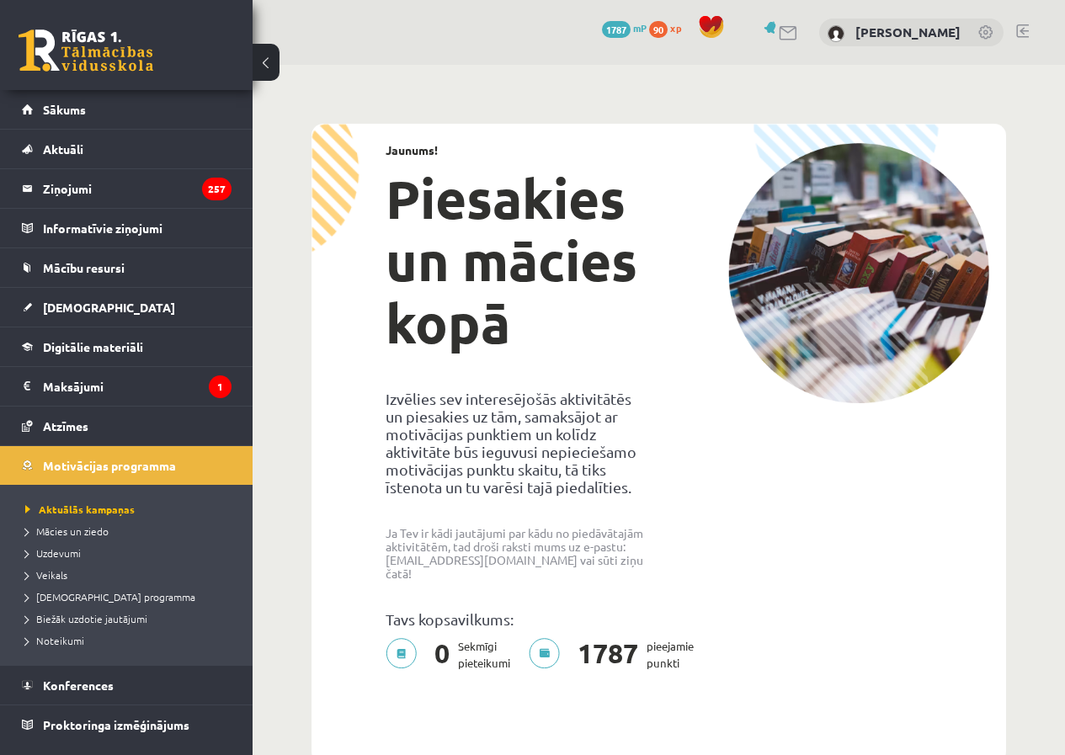
drag, startPoint x: 690, startPoint y: 586, endPoint x: 666, endPoint y: 456, distance: 132.6
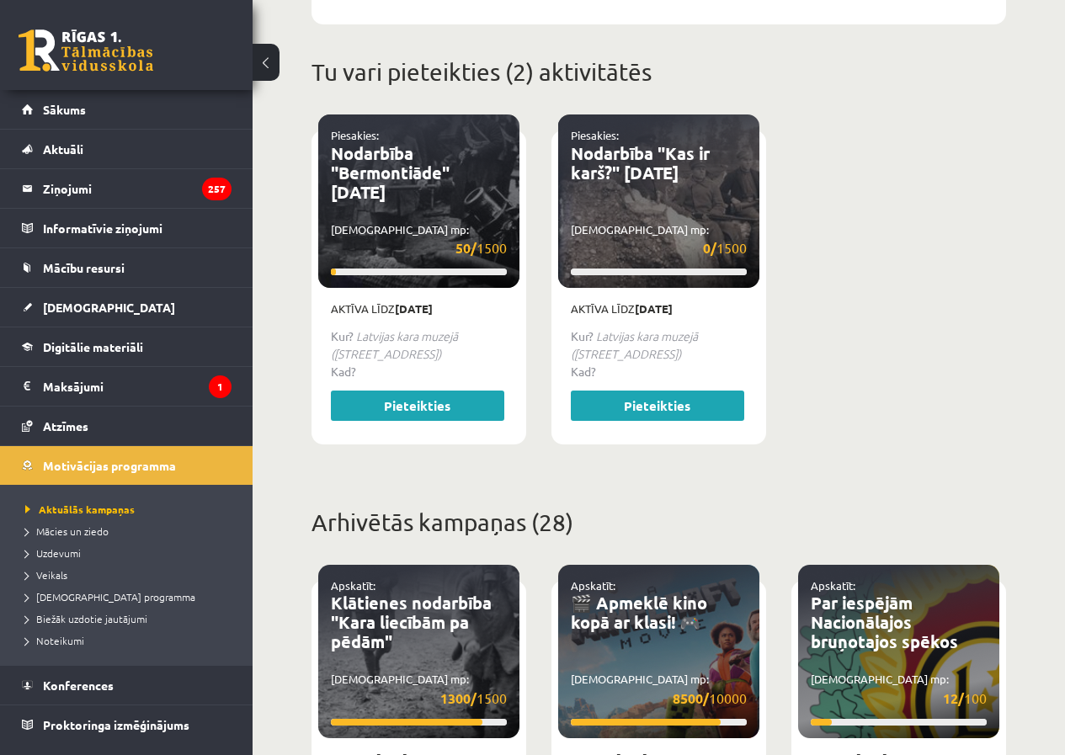
drag, startPoint x: 643, startPoint y: 422, endPoint x: 653, endPoint y: 441, distance: 22.2
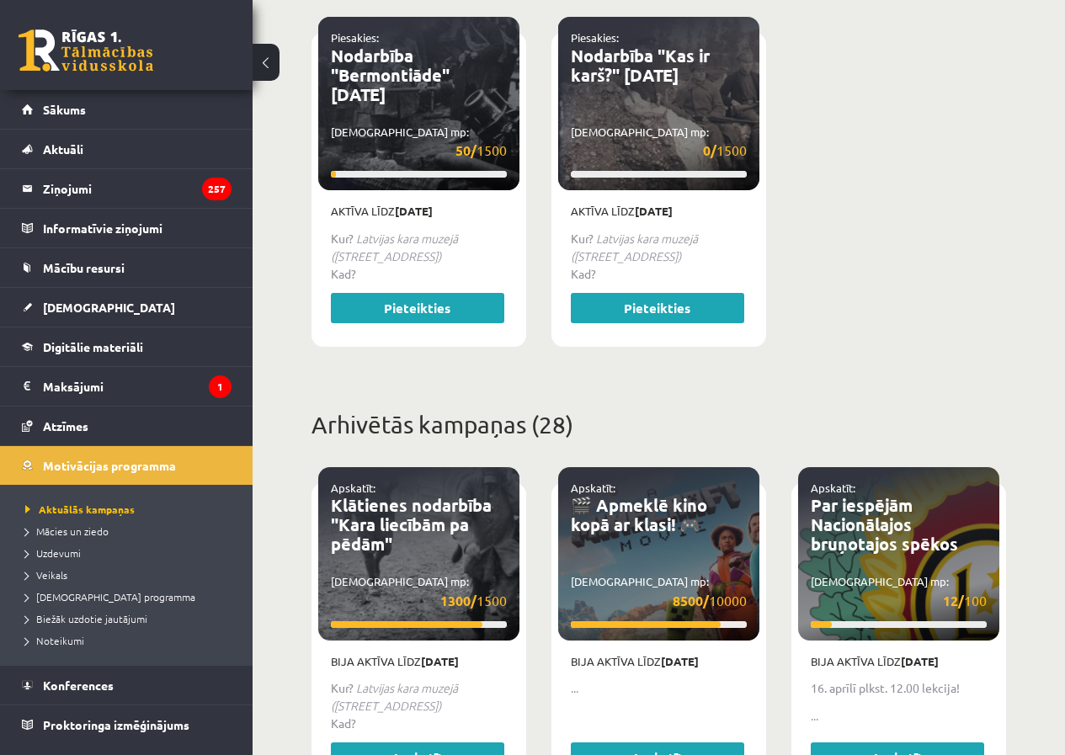
scroll to position [831, 0]
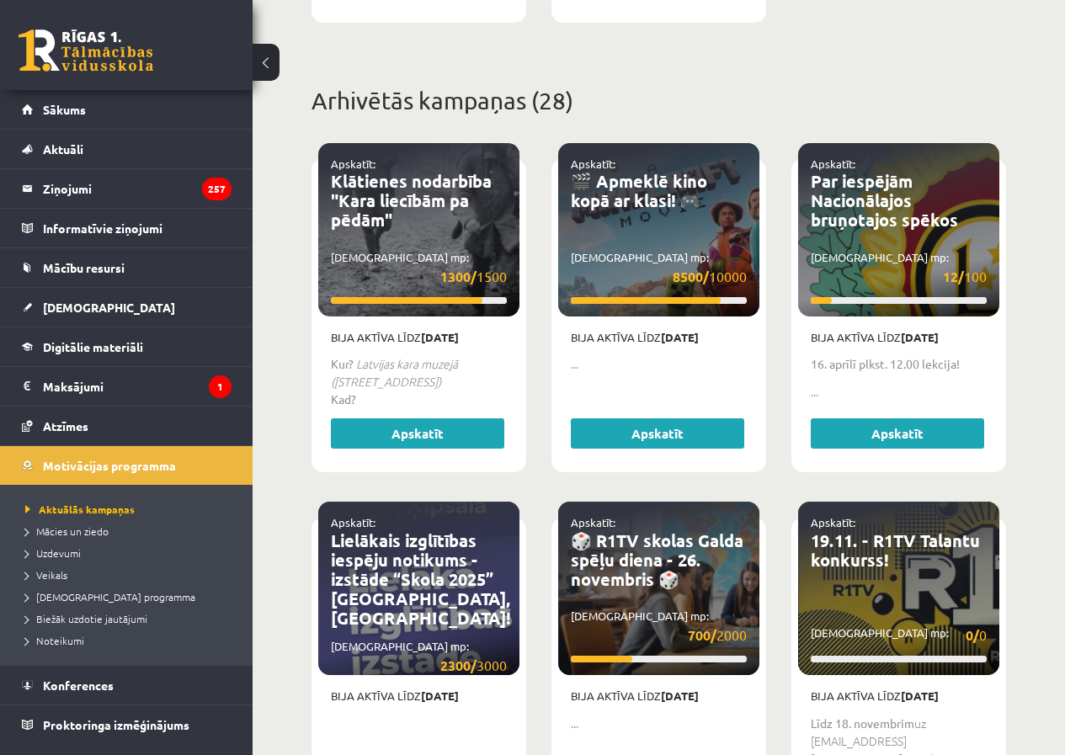
drag, startPoint x: 840, startPoint y: 313, endPoint x: 872, endPoint y: 348, distance: 47.1
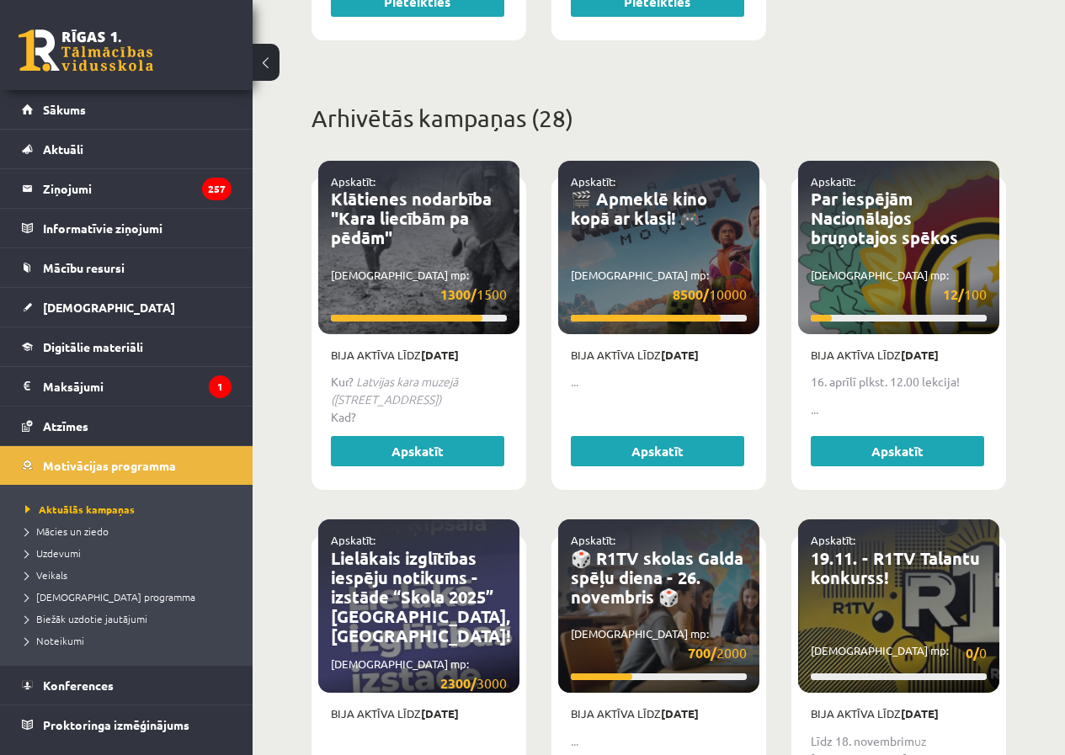
scroll to position [1138, 0]
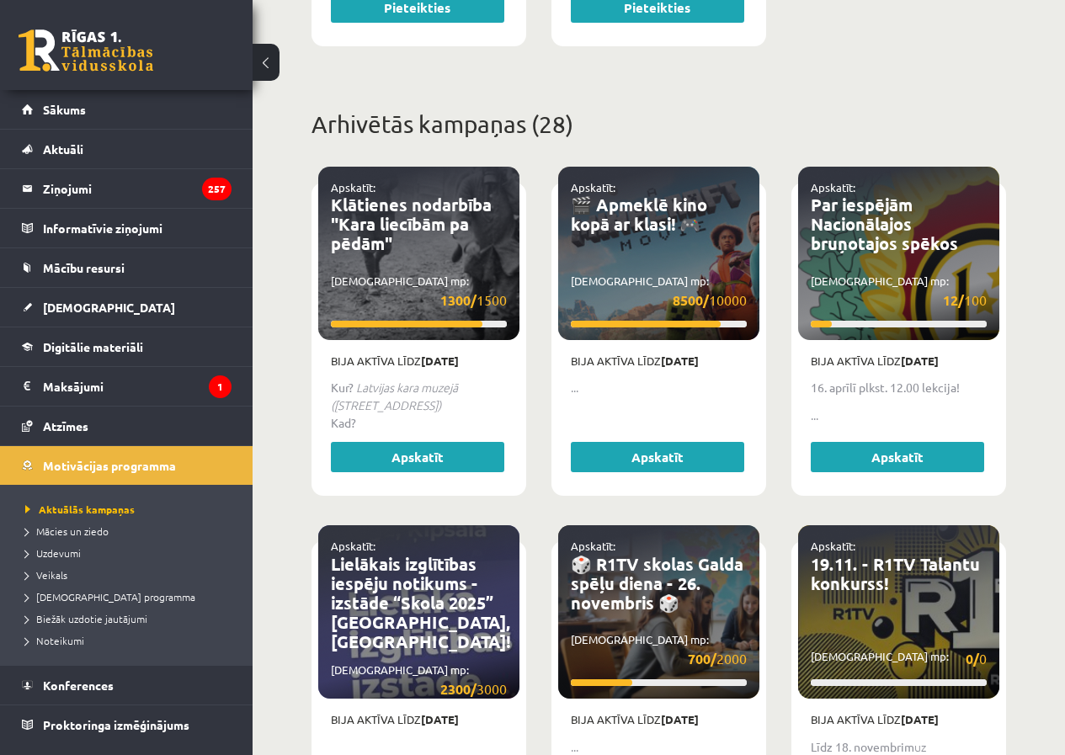
click at [677, 246] on div "Apskatīt: 🎬 Apmeklē kino kopā ar klasi! 🎮 Savākti mp: 8500/ 10000" at bounding box center [658, 253] width 201 height 173
click at [675, 200] on link "🎬 Apmeklē kino kopā ar klasi! 🎮" at bounding box center [639, 214] width 136 height 41
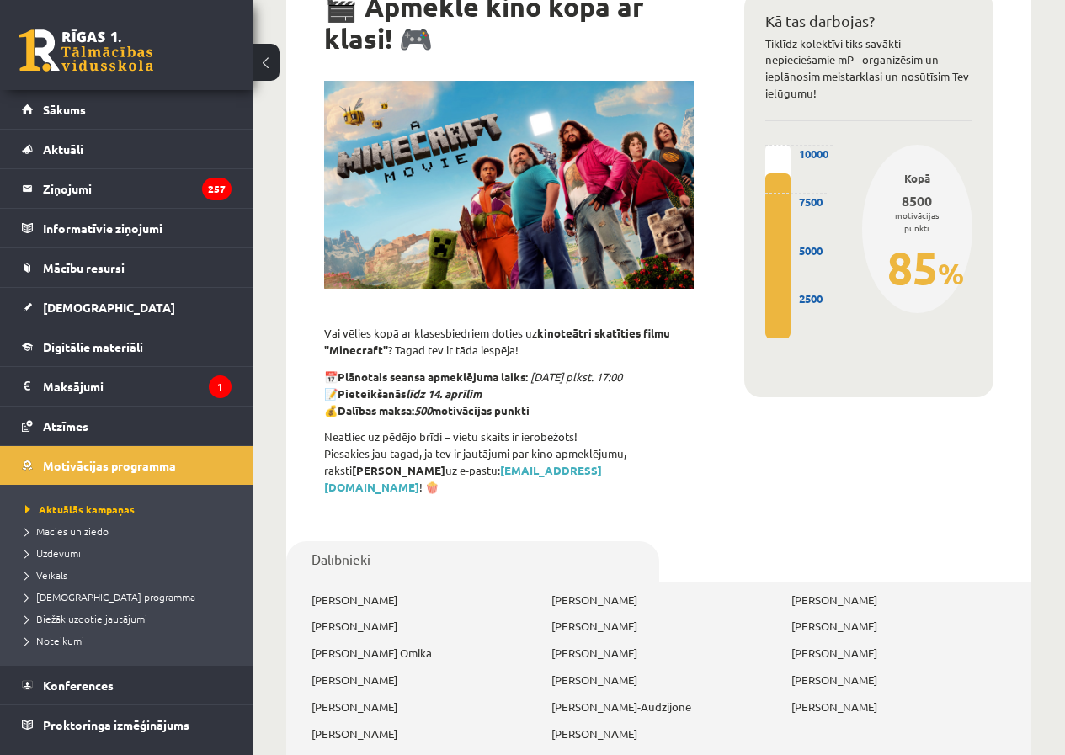
drag, startPoint x: 744, startPoint y: 223, endPoint x: 744, endPoint y: 280, distance: 56.4
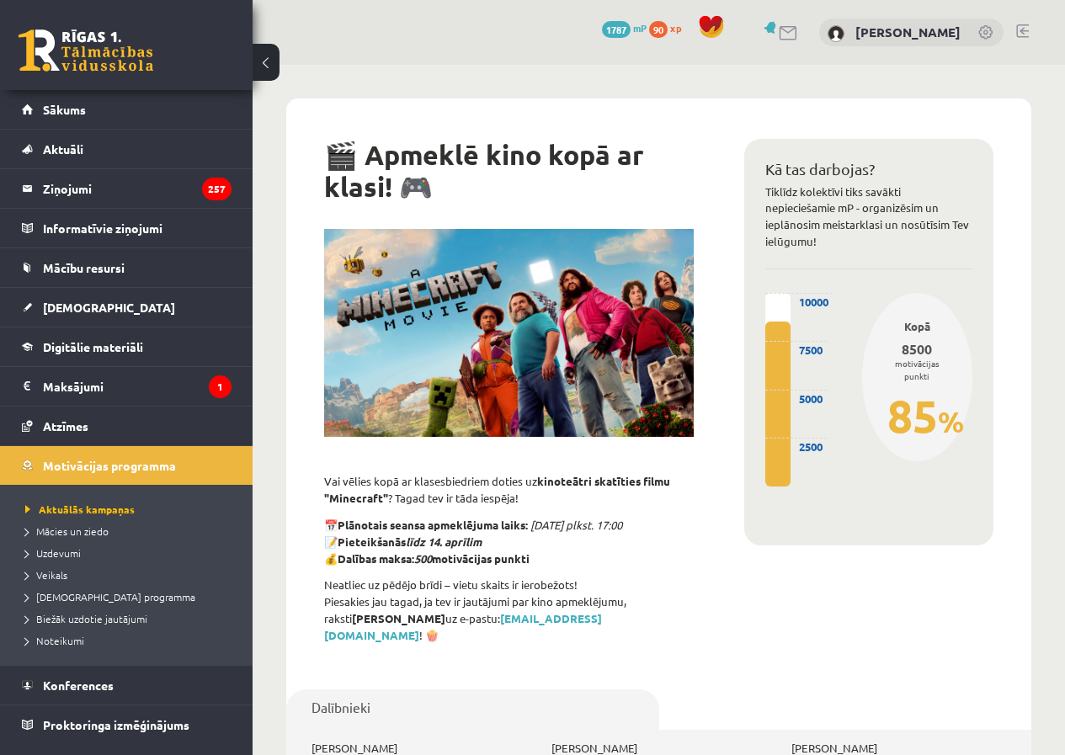
drag, startPoint x: 848, startPoint y: 418, endPoint x: 862, endPoint y: 269, distance: 148.9
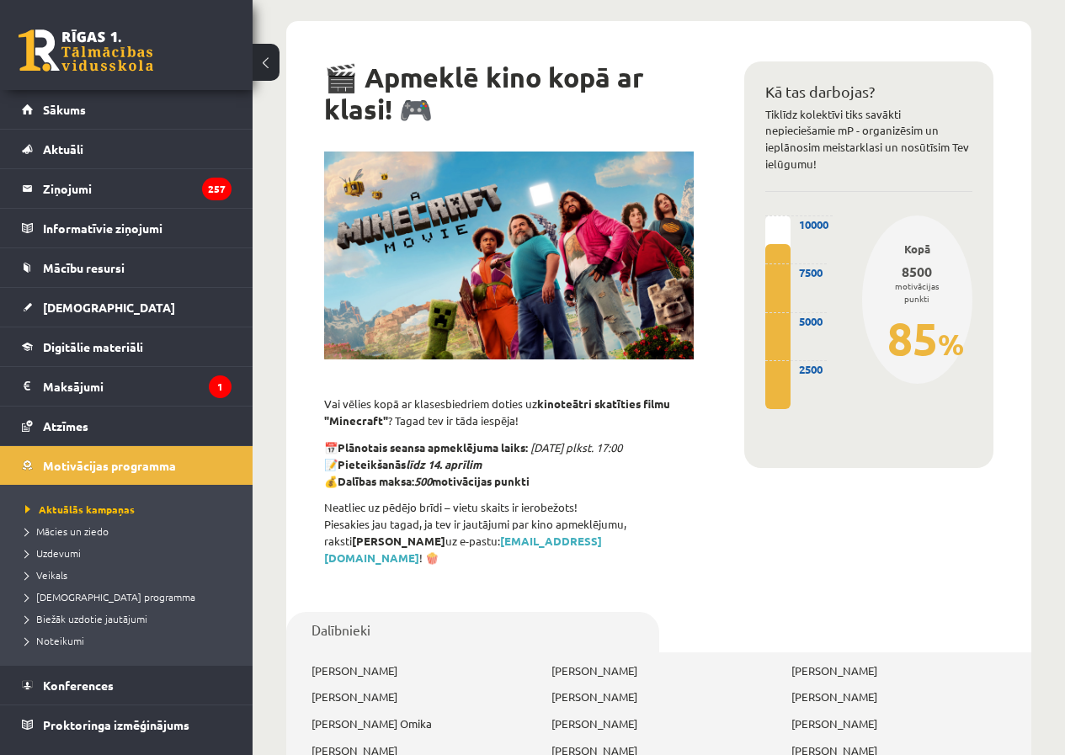
scroll to position [84, 0]
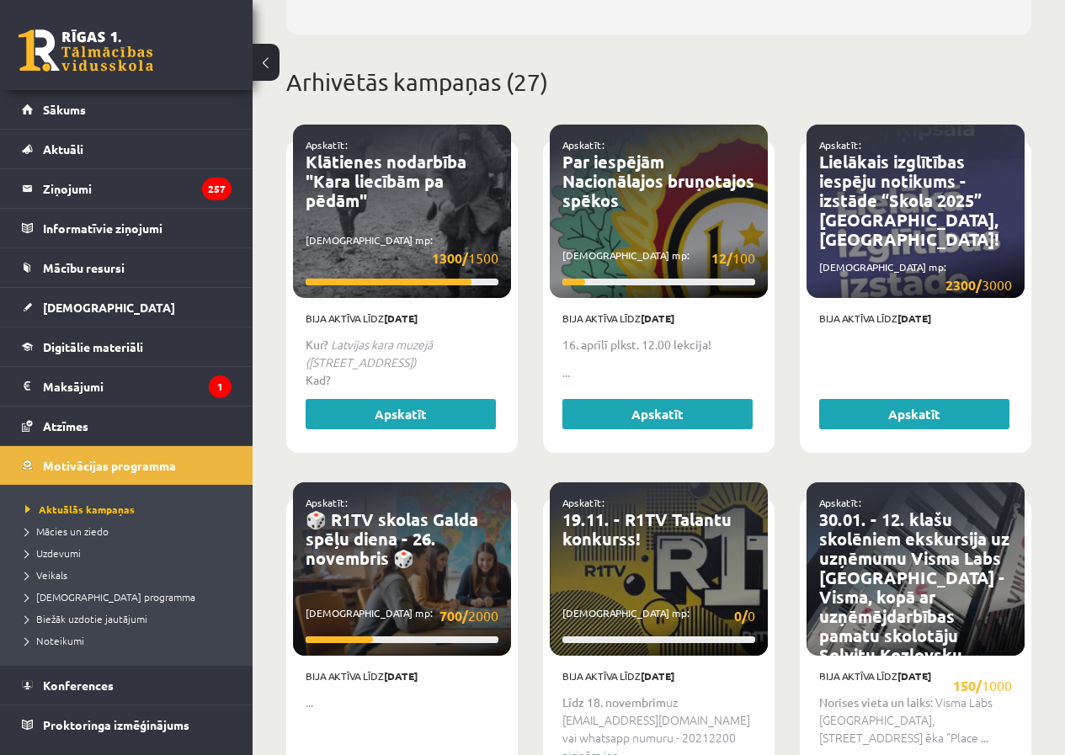
drag, startPoint x: 669, startPoint y: 348, endPoint x: 702, endPoint y: 392, distance: 55.2
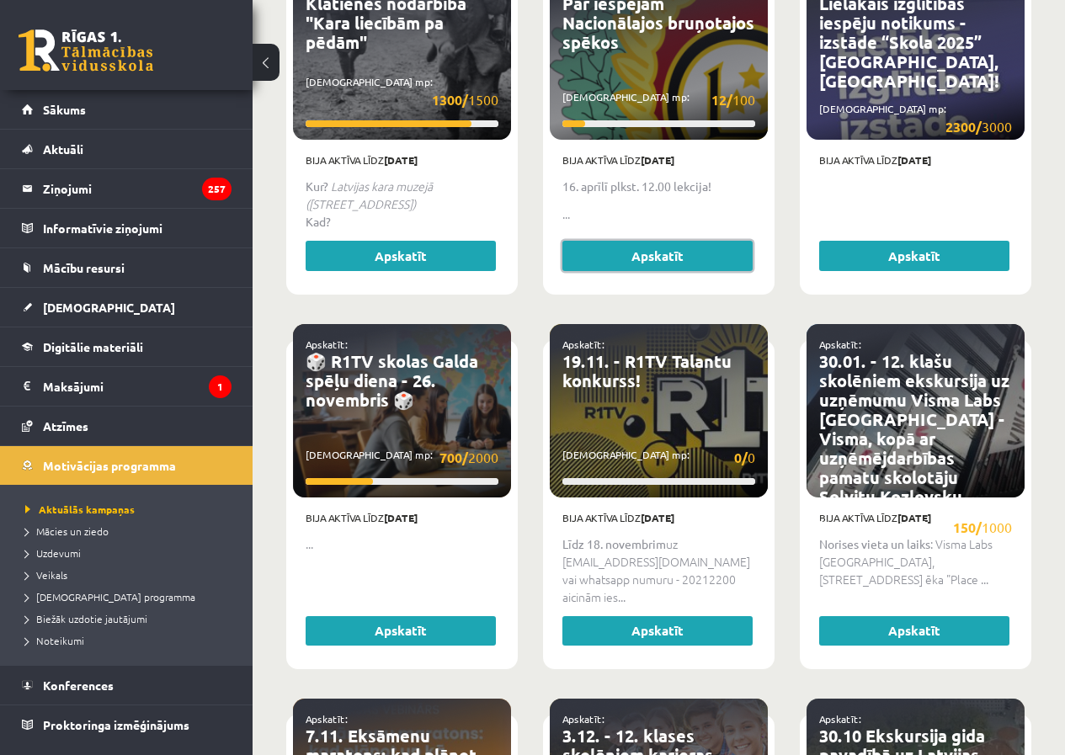
scroll to position [1069, 0]
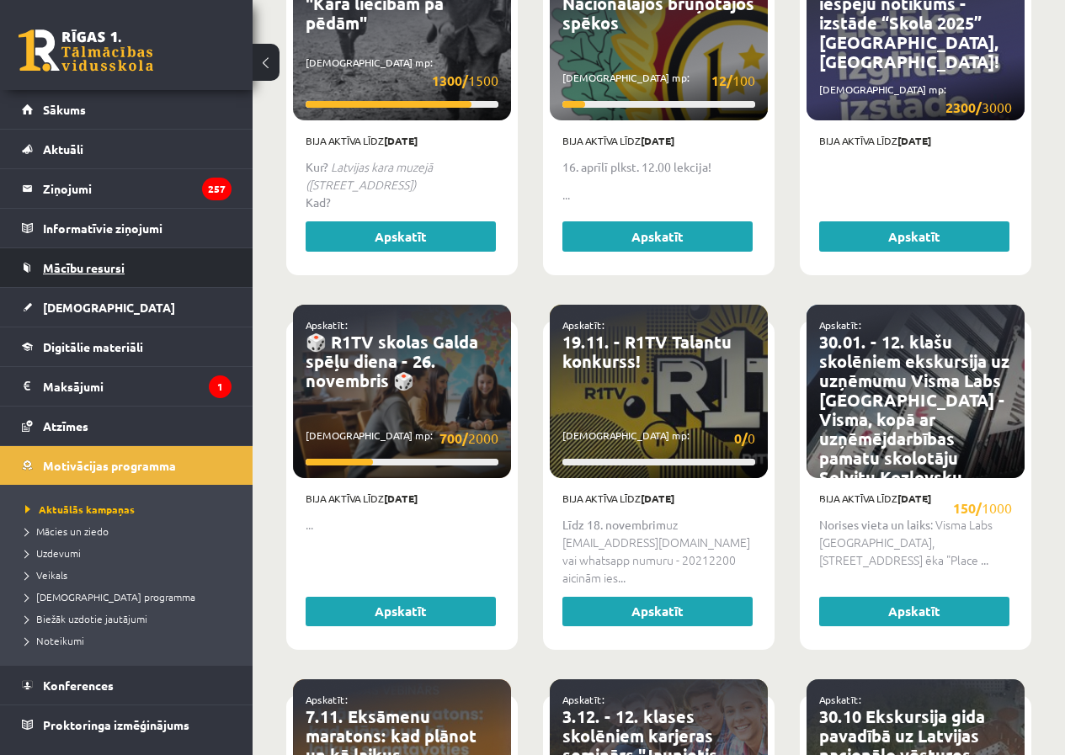
click at [141, 258] on link "Mācību resursi" at bounding box center [127, 267] width 210 height 39
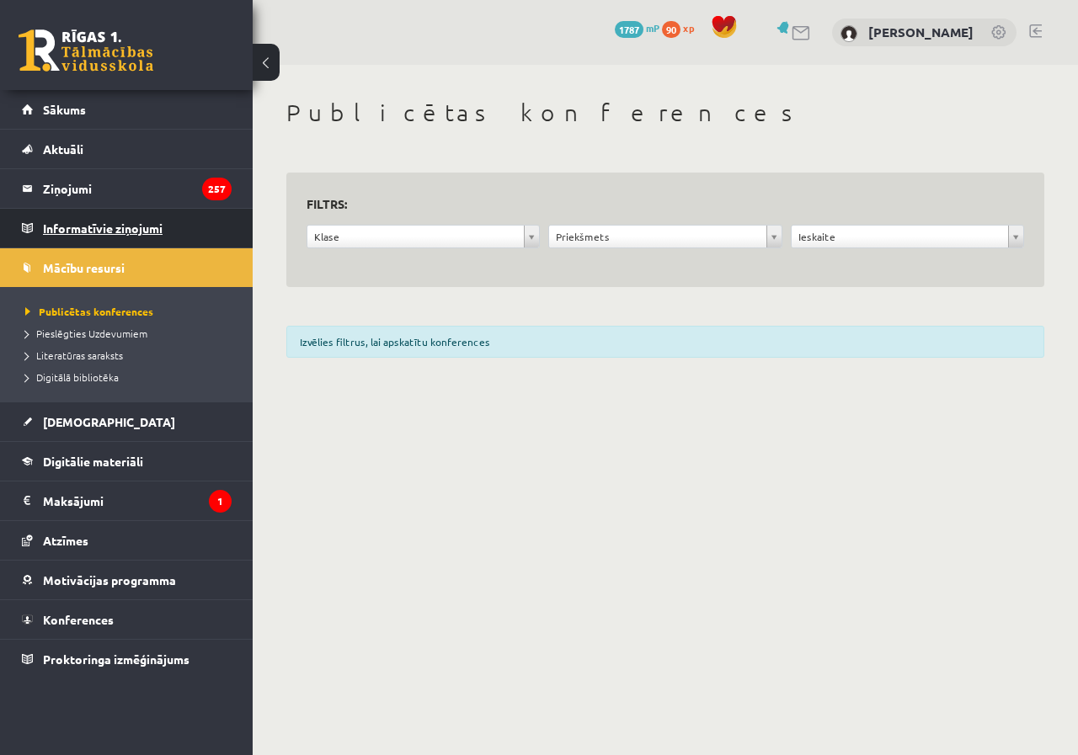
click at [140, 227] on legend "Informatīvie ziņojumi 0" at bounding box center [137, 228] width 189 height 39
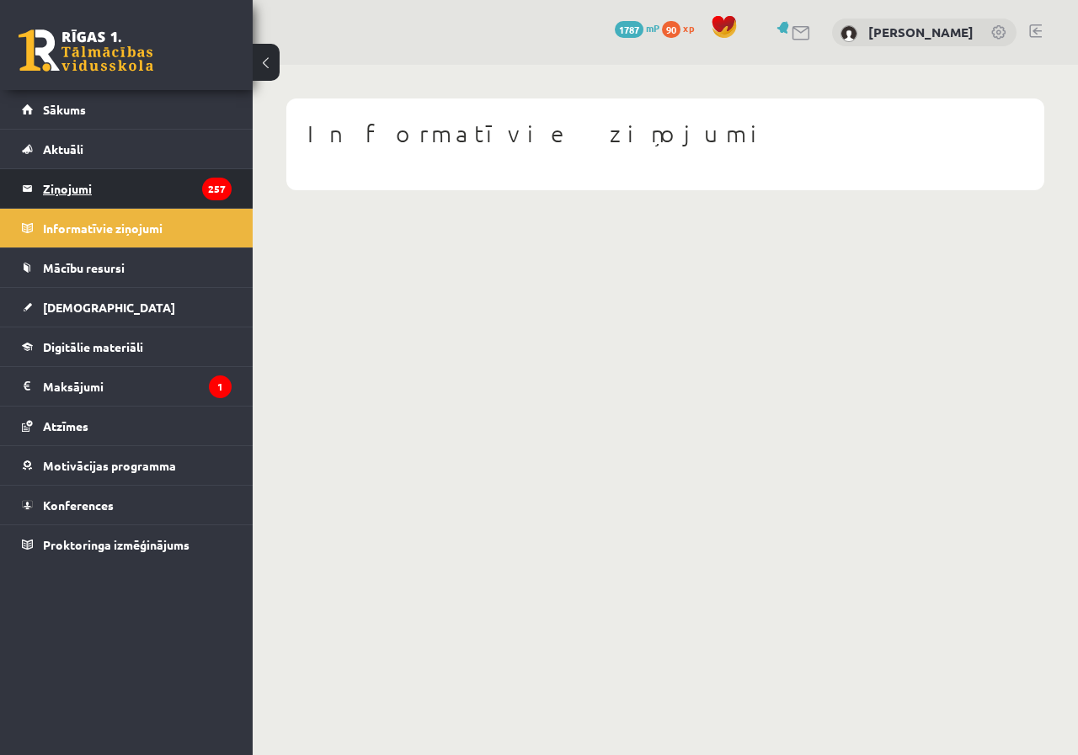
click at [161, 184] on legend "Ziņojumi 257" at bounding box center [137, 188] width 189 height 39
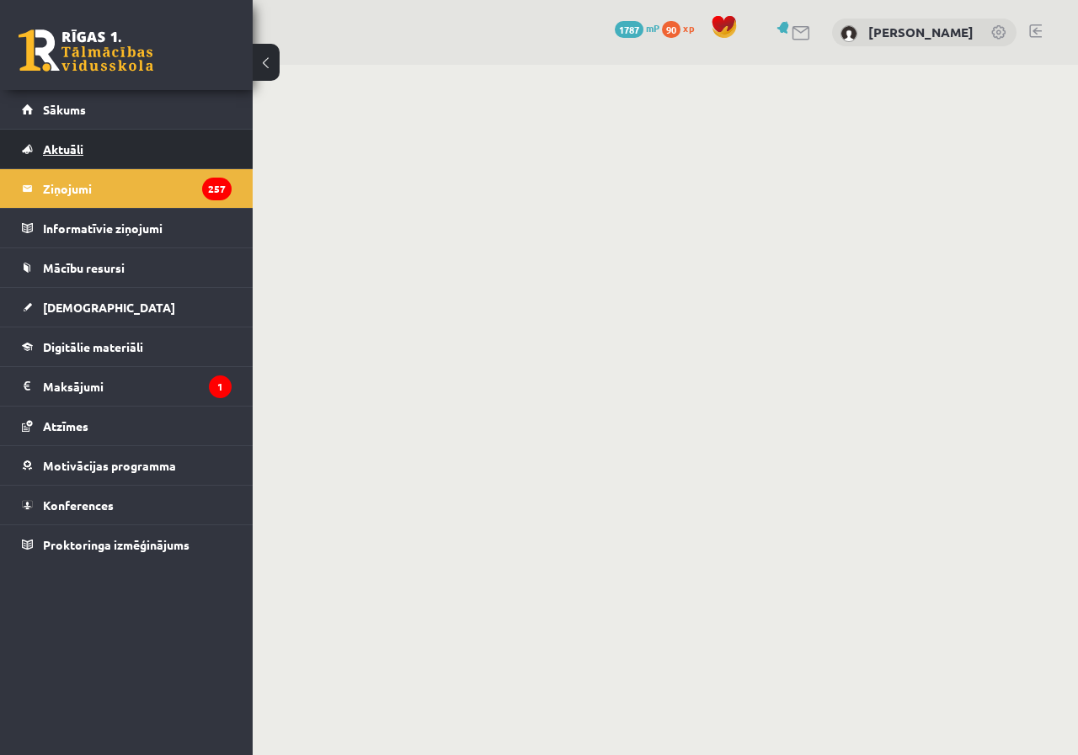
click at [157, 153] on link "Aktuāli" at bounding box center [127, 149] width 210 height 39
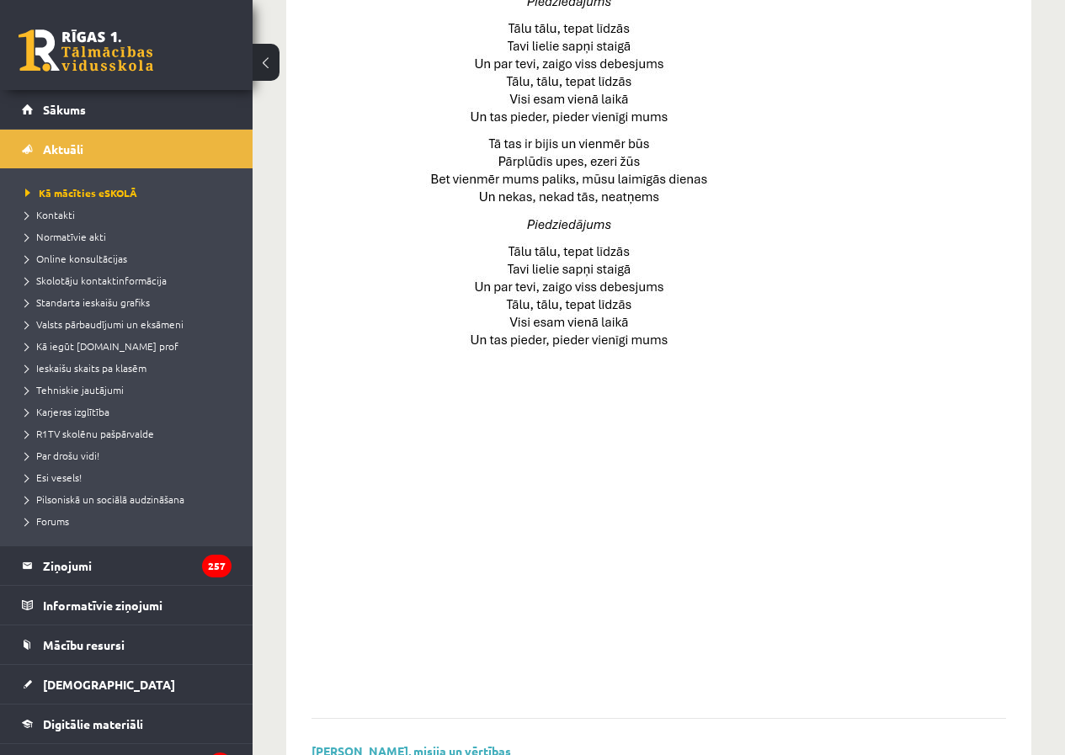
scroll to position [1080, 0]
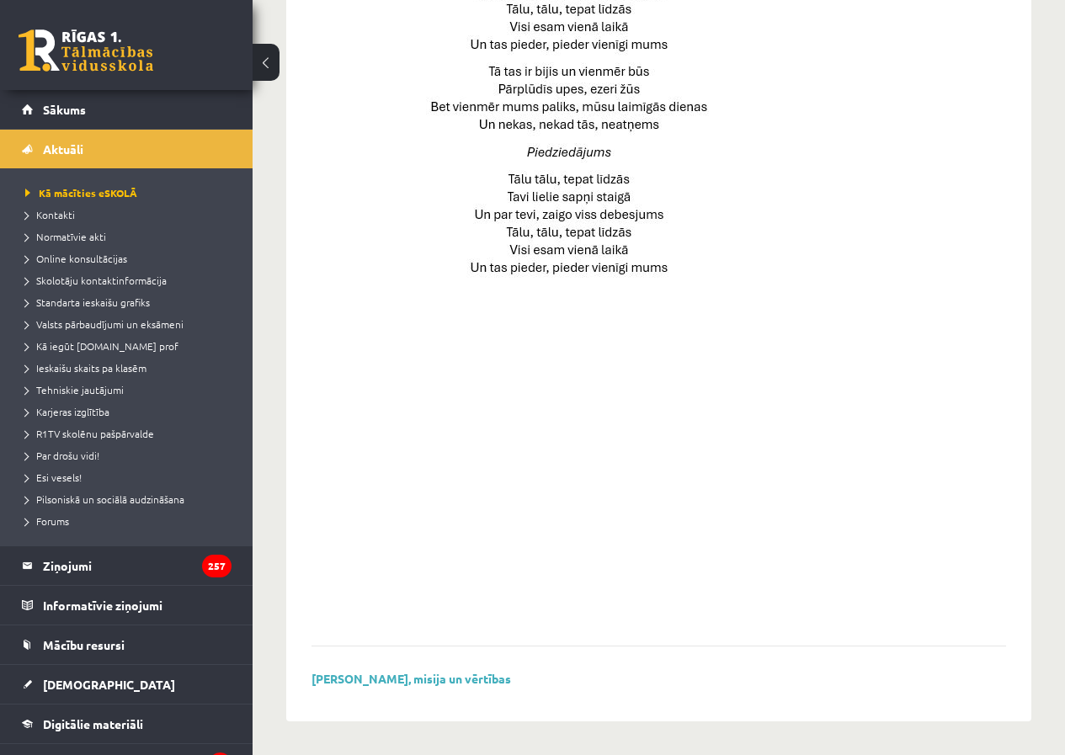
drag, startPoint x: 923, startPoint y: 346, endPoint x: 902, endPoint y: 372, distance: 33.5
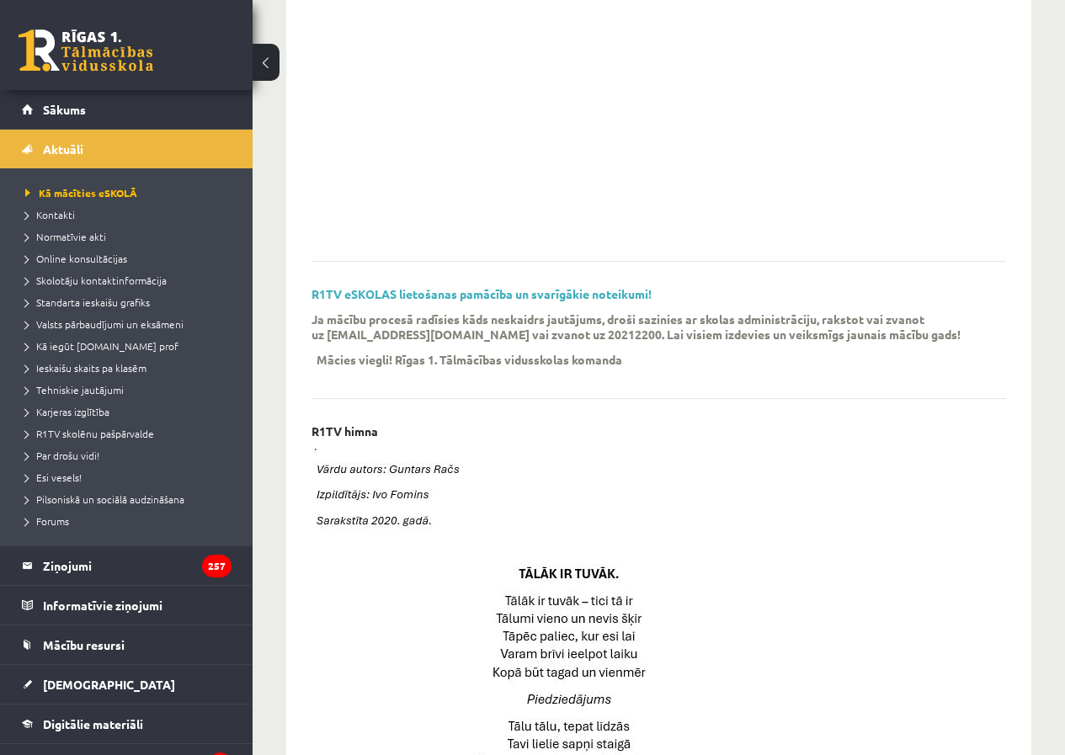
drag, startPoint x: 480, startPoint y: 222, endPoint x: 470, endPoint y: 167, distance: 56.5
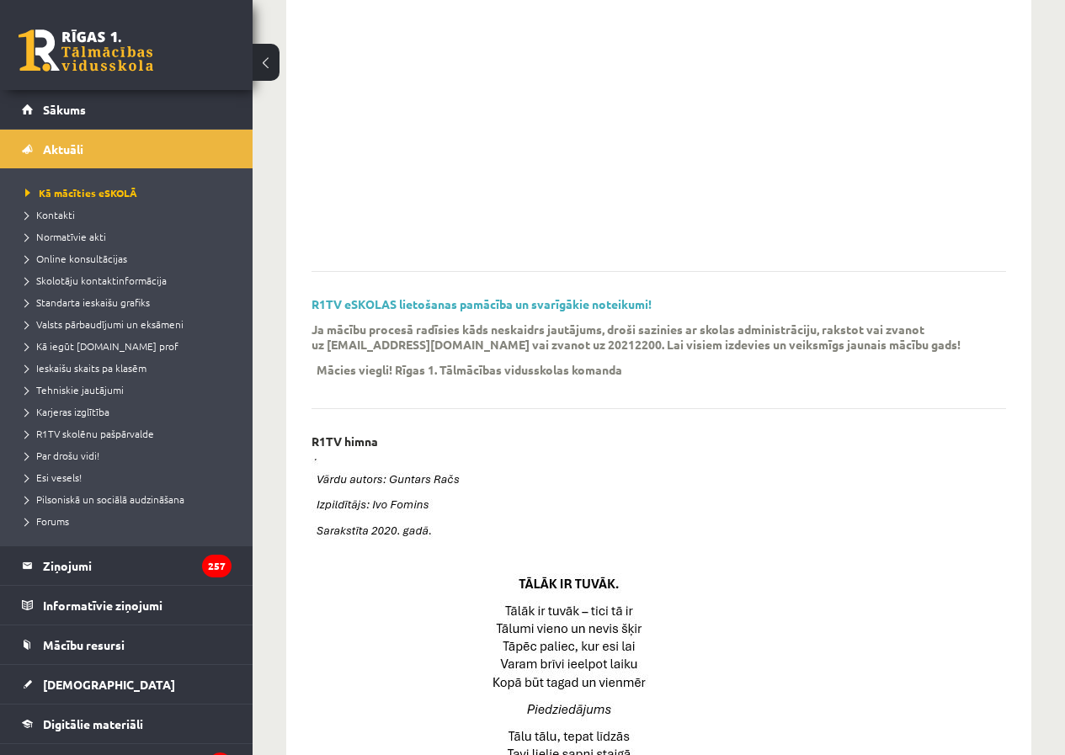
scroll to position [274, 0]
